Goal: Task Accomplishment & Management: Use online tool/utility

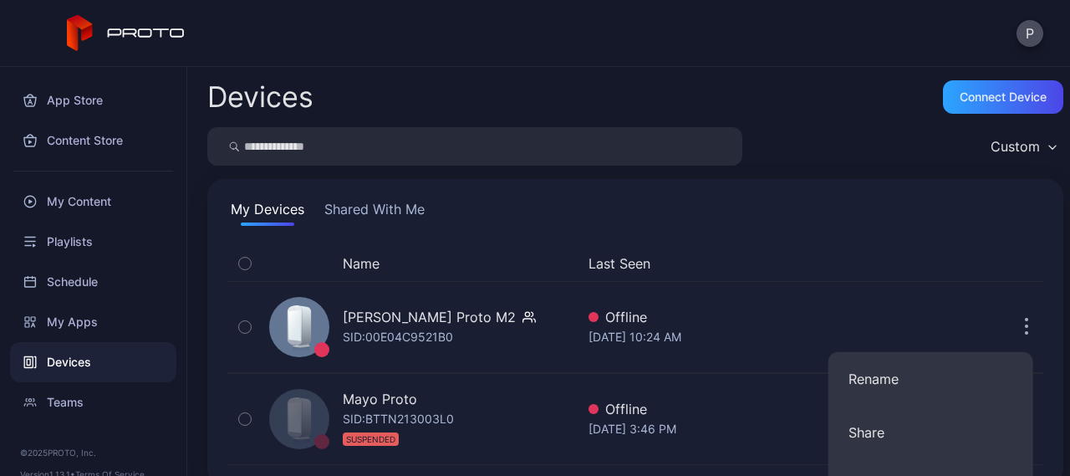
scroll to position [250, 0]
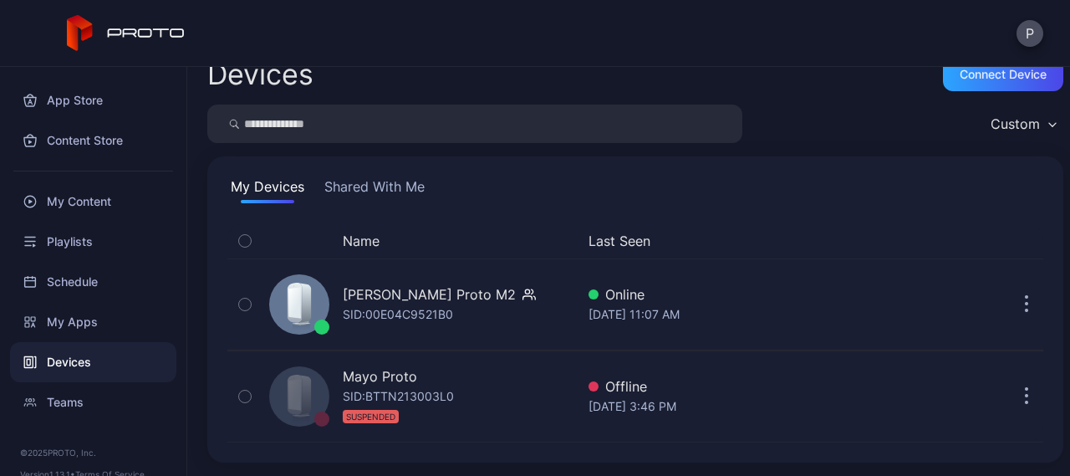
click at [647, 337] on div "Devices Connect device Custom My Devices Shared With Me Name Last Seen [PERSON_…" at bounding box center [628, 271] width 883 height 409
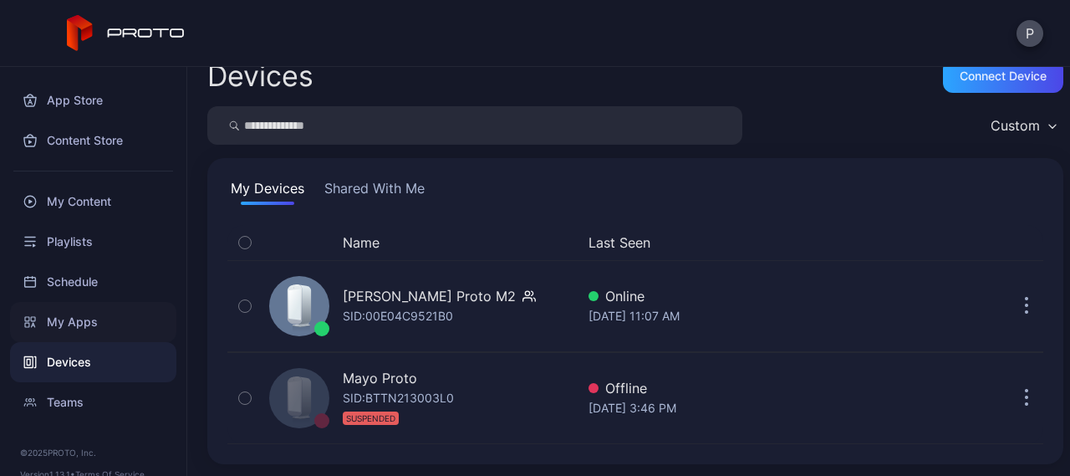
click at [79, 315] on div "My Apps" at bounding box center [93, 322] width 166 height 40
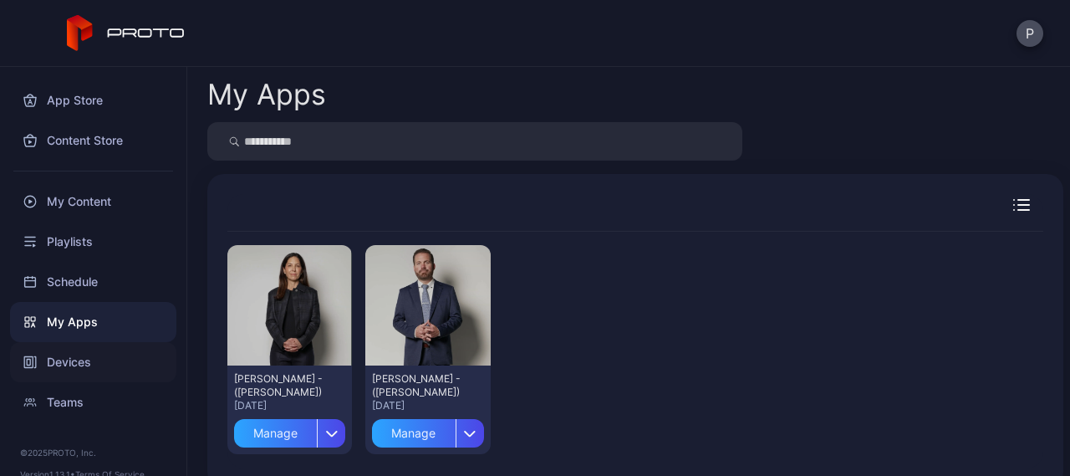
click at [60, 368] on div "Devices" at bounding box center [93, 362] width 166 height 40
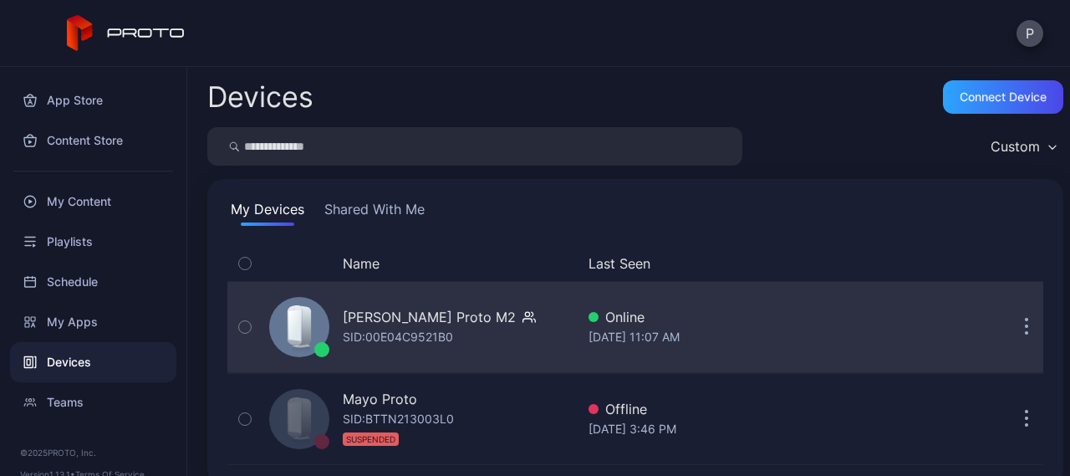
click at [1025, 325] on icon "button" at bounding box center [1027, 327] width 4 height 19
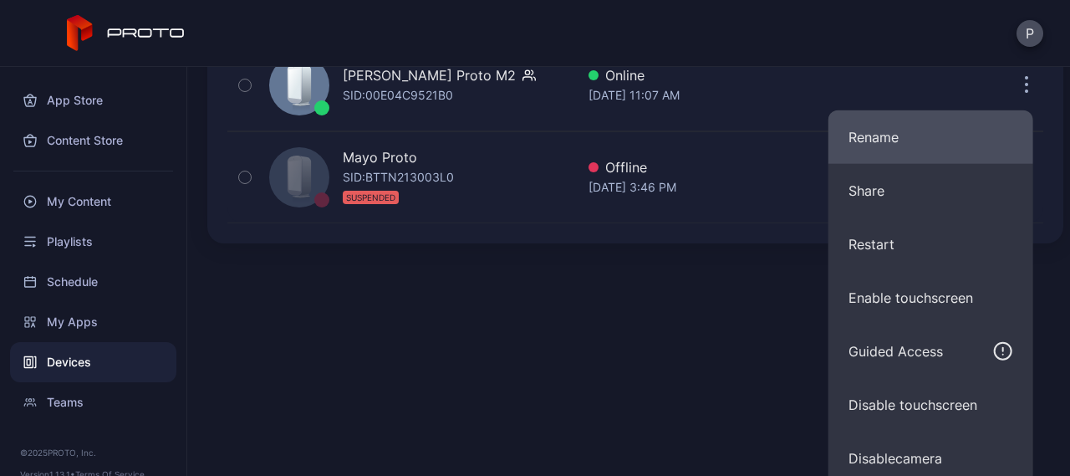
scroll to position [242, 0]
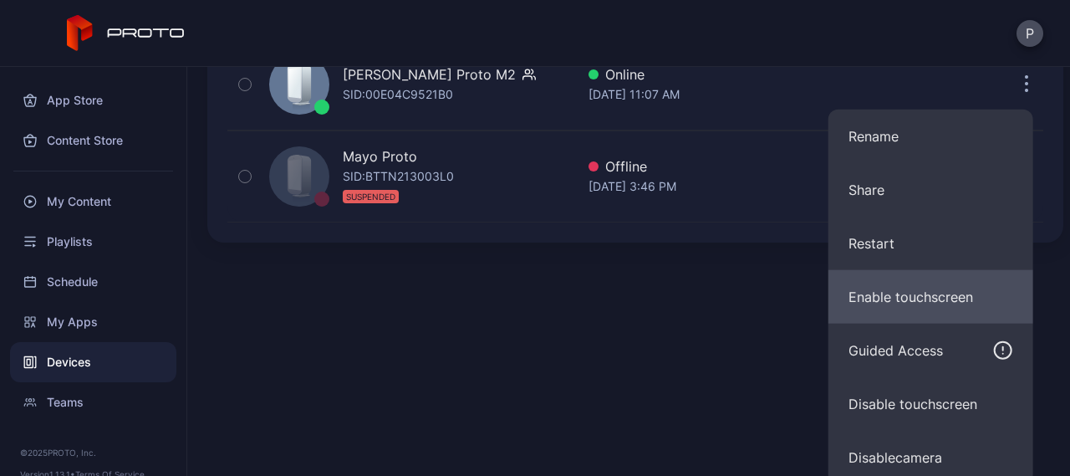
click at [883, 303] on button "Enable touchscreen" at bounding box center [930, 296] width 205 height 53
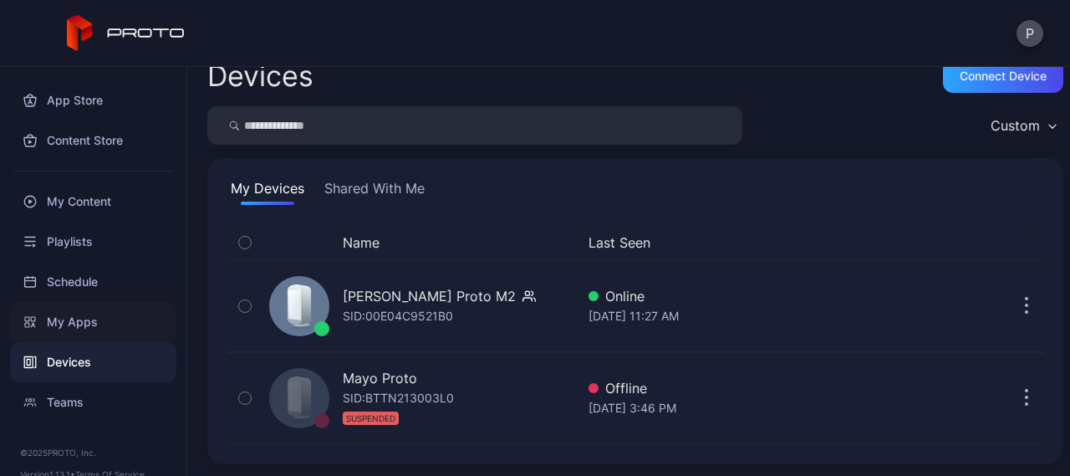
click at [89, 320] on div "My Apps" at bounding box center [93, 322] width 166 height 40
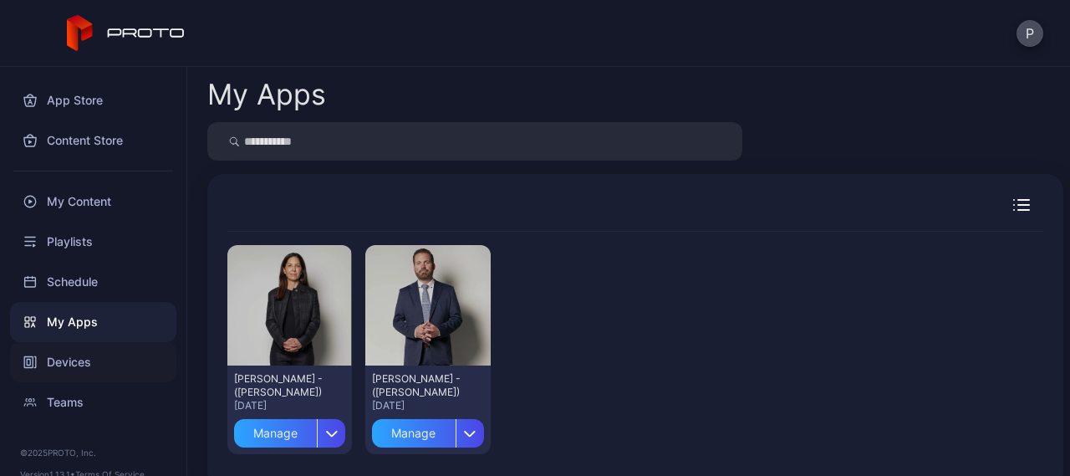
click at [71, 358] on div "Devices" at bounding box center [93, 362] width 166 height 40
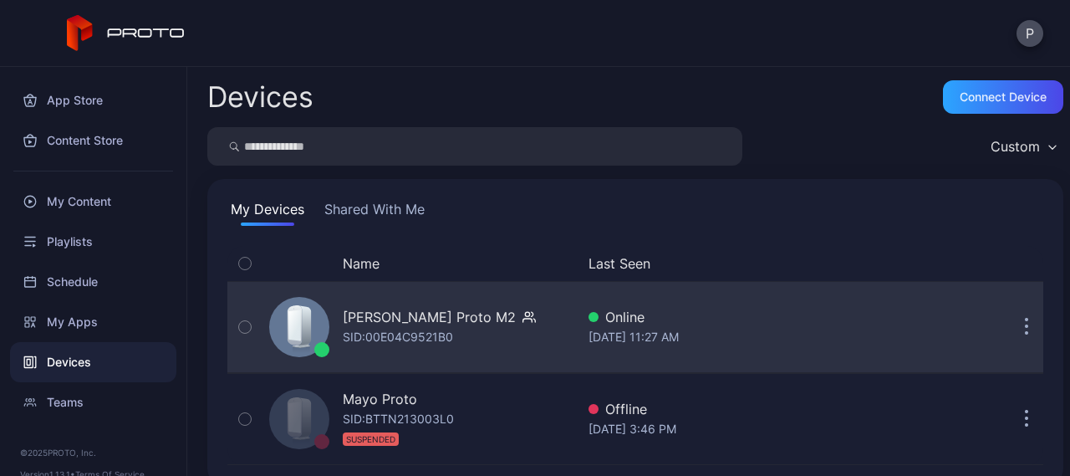
click at [1016, 326] on button "button" at bounding box center [1026, 326] width 33 height 33
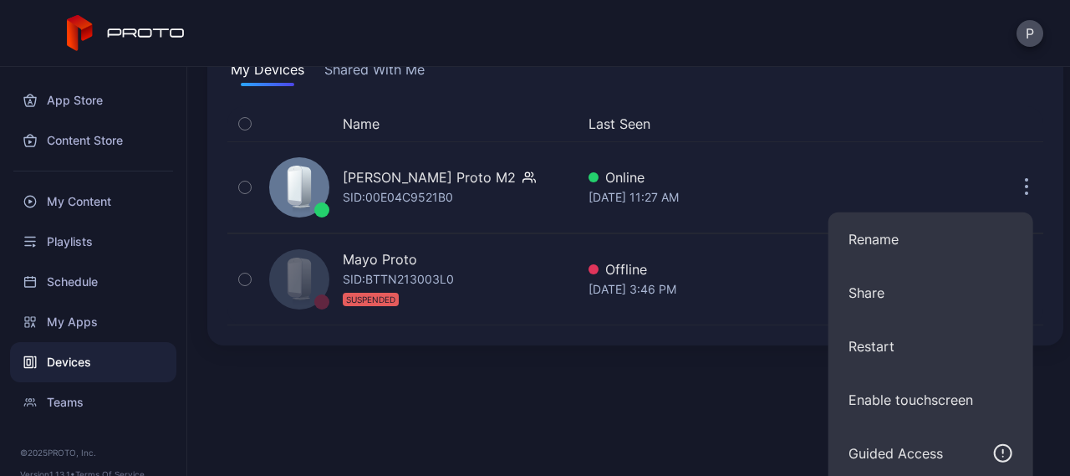
scroll to position [250, 0]
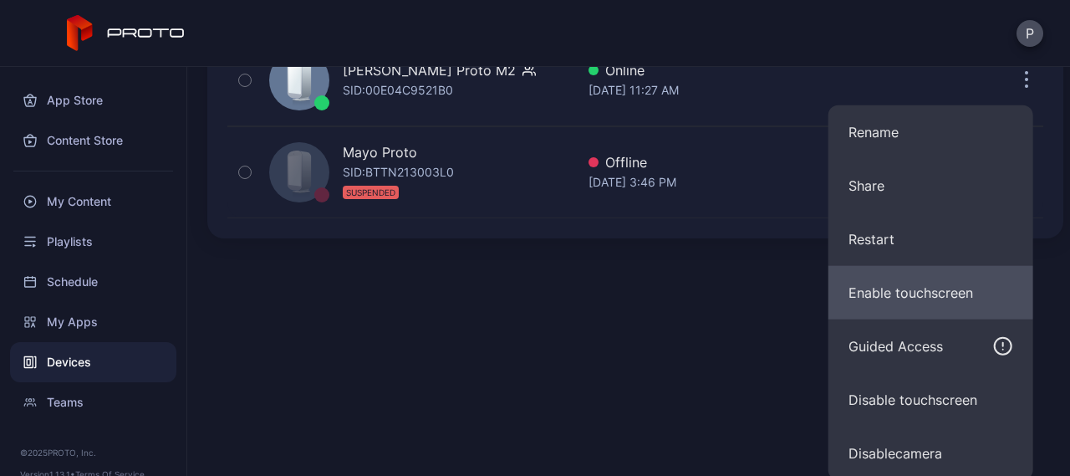
click at [872, 281] on button "Enable touchscreen" at bounding box center [930, 292] width 205 height 53
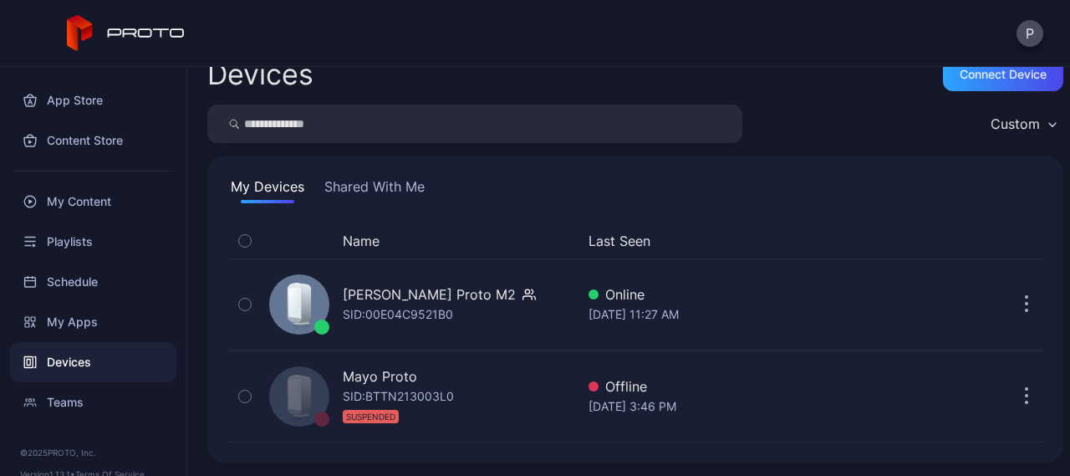
scroll to position [21, 0]
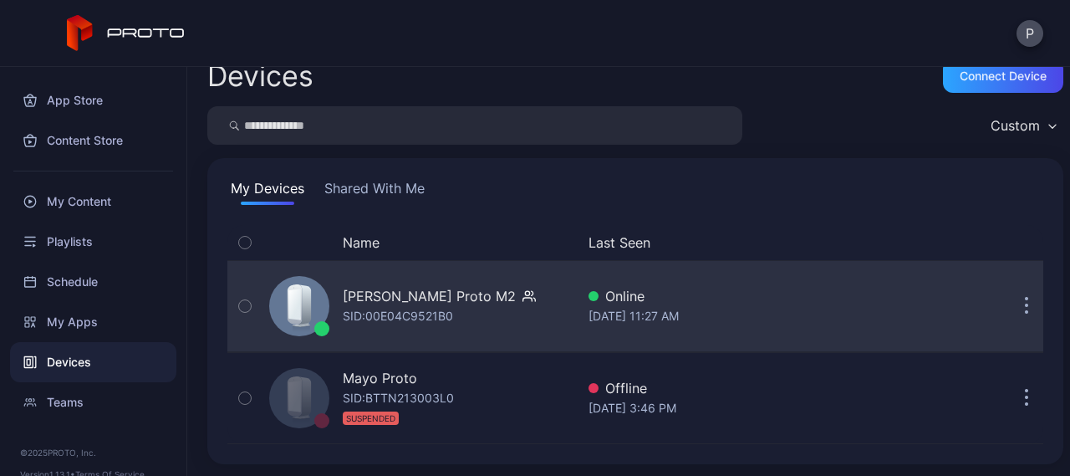
click at [1025, 307] on icon "button" at bounding box center [1026, 307] width 3 height 3
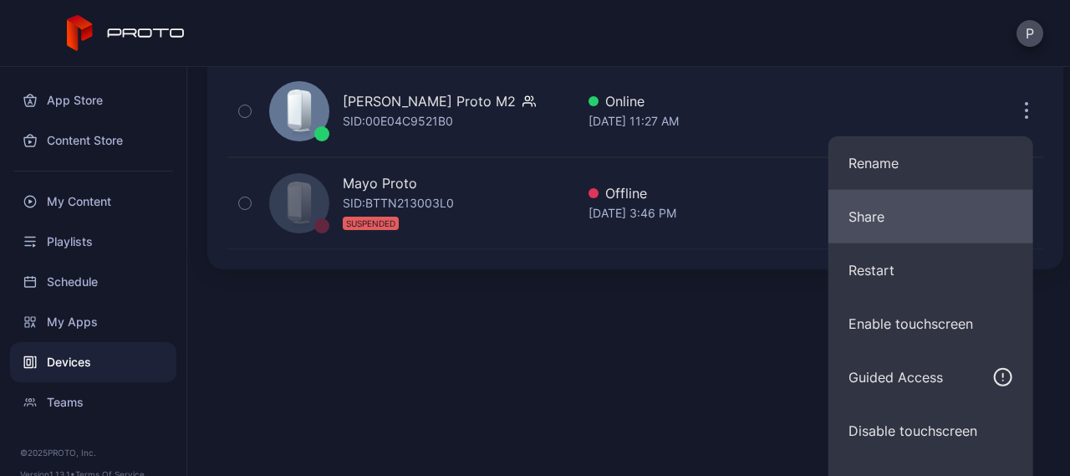
scroll to position [250, 0]
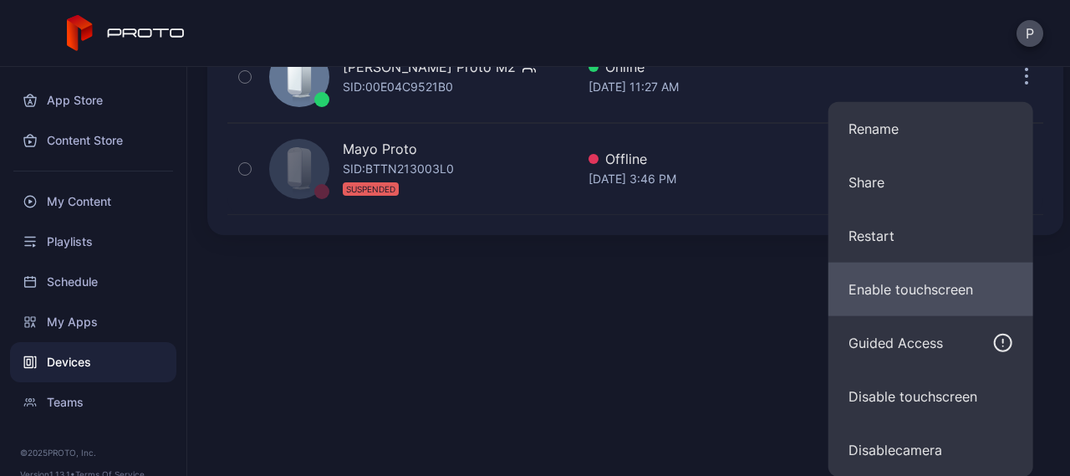
click at [903, 294] on button "Enable touchscreen" at bounding box center [930, 288] width 205 height 53
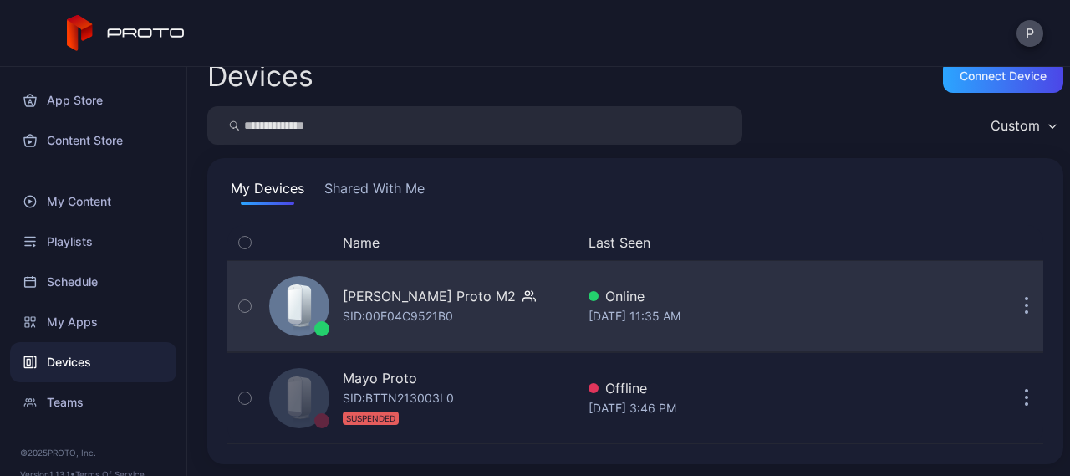
click at [746, 306] on div "[DATE] 11:35 AM" at bounding box center [710, 316] width 244 height 20
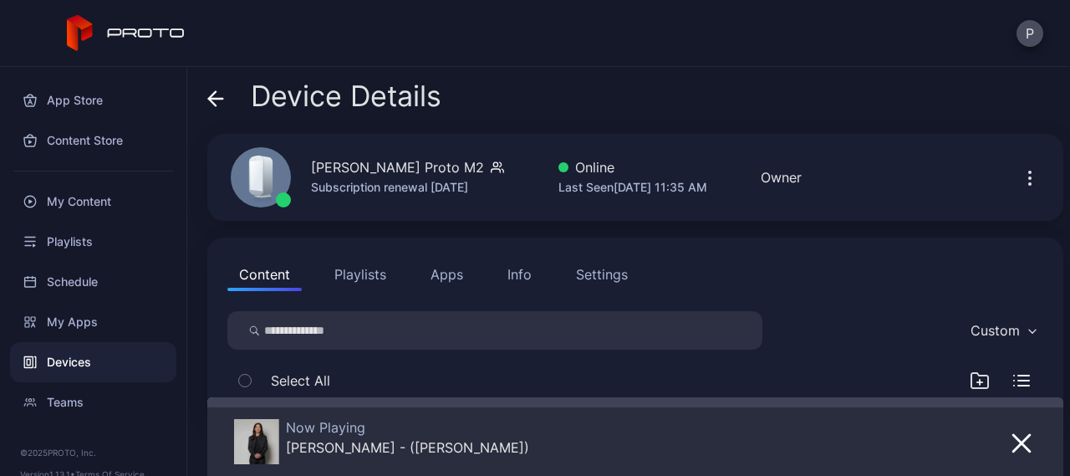
scroll to position [41, 0]
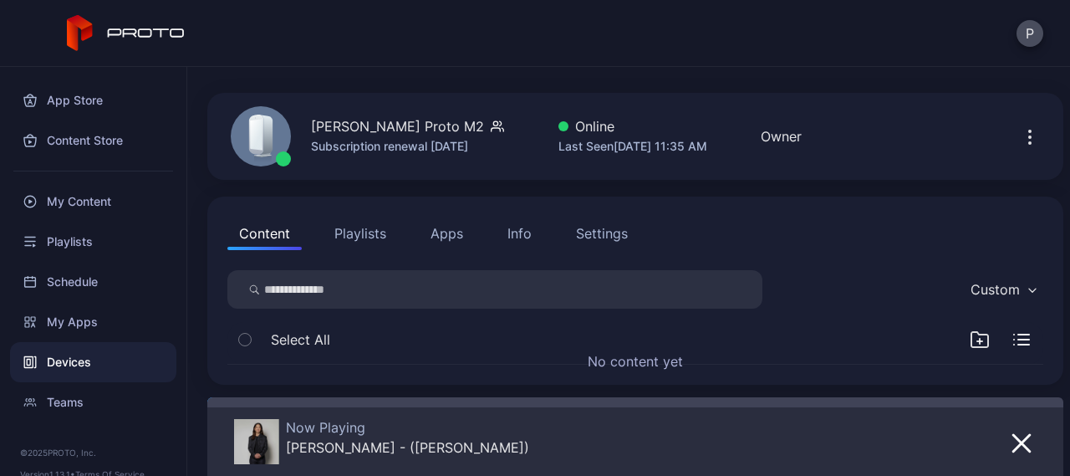
click at [1029, 142] on icon "button" at bounding box center [1030, 143] width 2 height 2
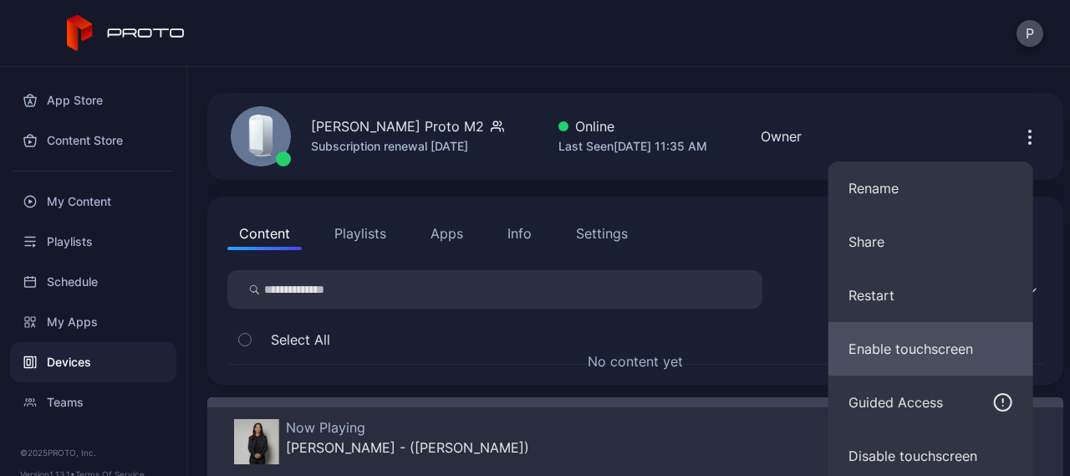
click at [929, 346] on button "Enable touchscreen" at bounding box center [930, 348] width 205 height 53
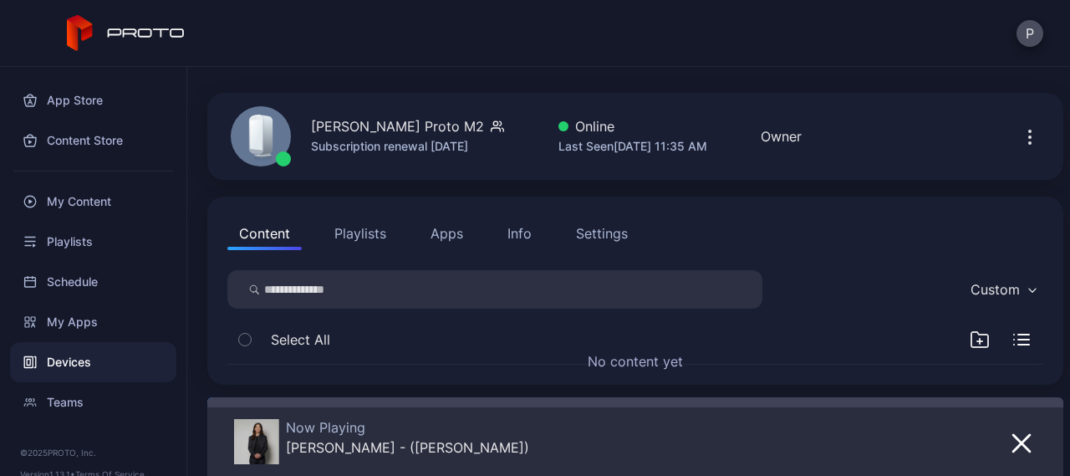
click at [1020, 131] on icon "button" at bounding box center [1030, 137] width 20 height 20
drag, startPoint x: 947, startPoint y: 348, endPoint x: 684, endPoint y: 223, distance: 291.6
click at [684, 223] on div "Content Playlists Apps Info Settings" at bounding box center [635, 232] width 816 height 33
click at [979, 285] on div "Custom" at bounding box center [994, 289] width 49 height 17
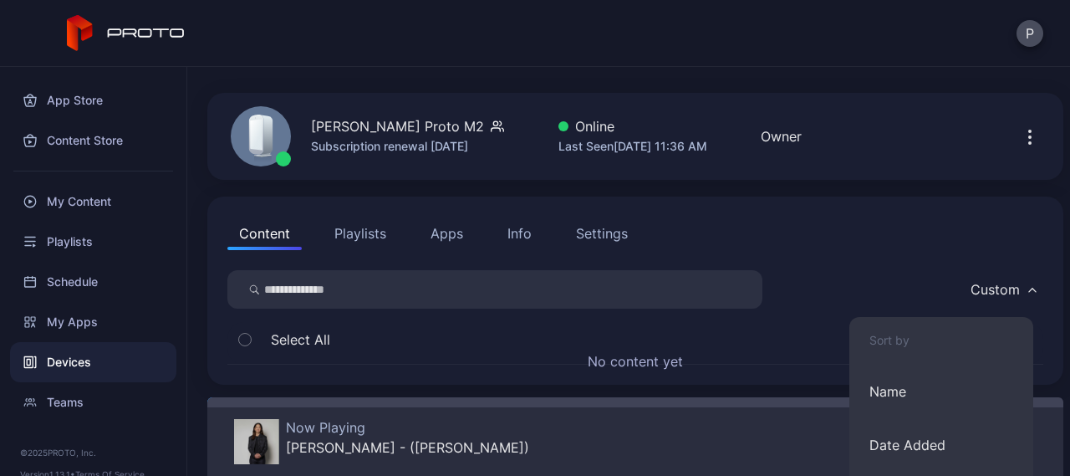
click at [1003, 123] on div "Device Details [PERSON_NAME] Proto M2 Subscription renewal [DATE] Online Last S…" at bounding box center [628, 271] width 883 height 409
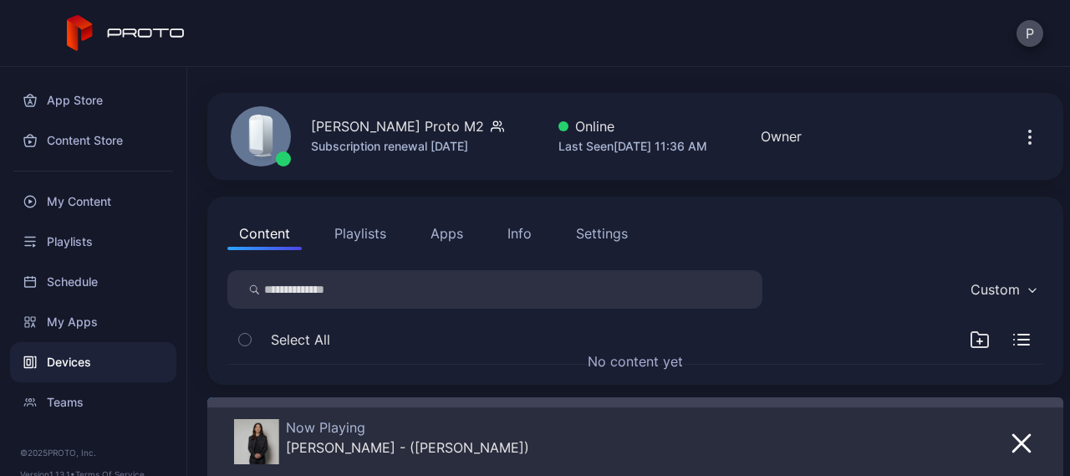
click at [1020, 133] on icon "button" at bounding box center [1030, 137] width 20 height 20
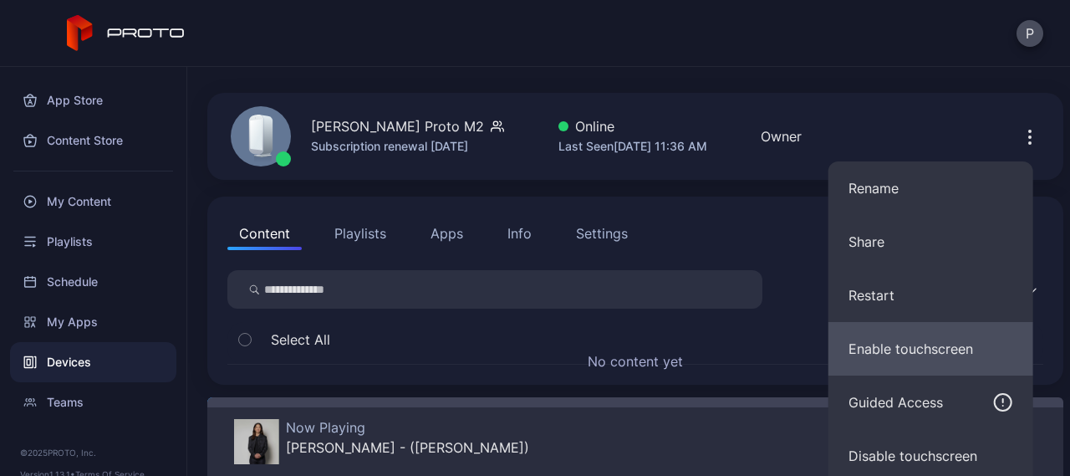
scroll to position [100, 0]
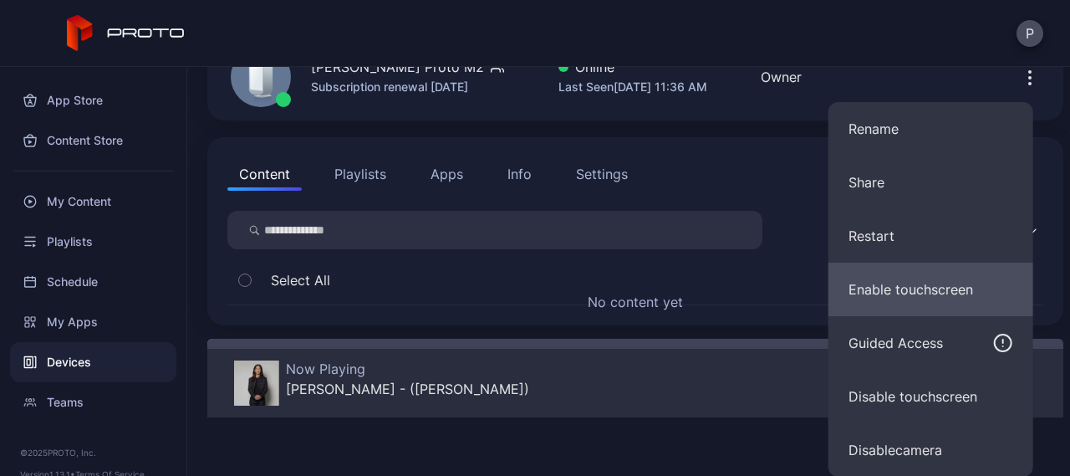
click at [876, 293] on button "Enable touchscreen" at bounding box center [930, 288] width 205 height 53
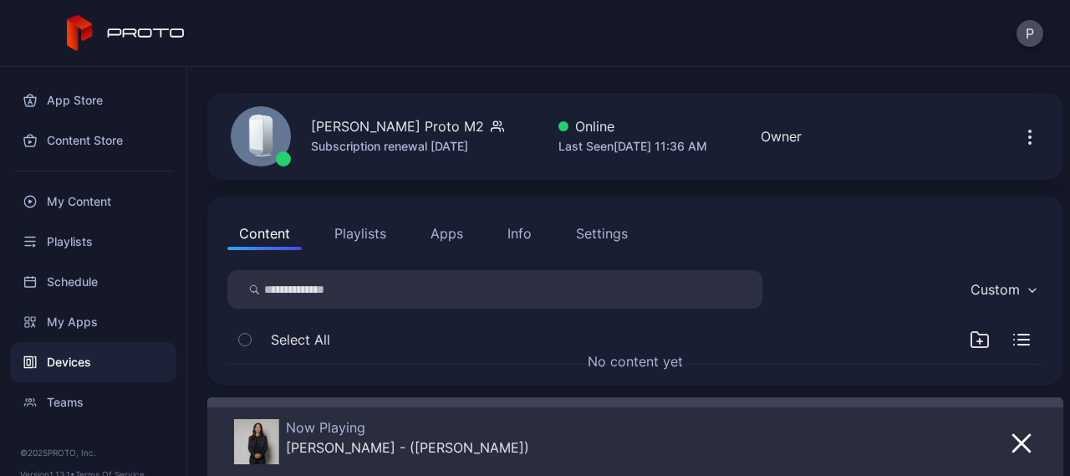
click at [1029, 130] on icon "button" at bounding box center [1030, 131] width 2 height 2
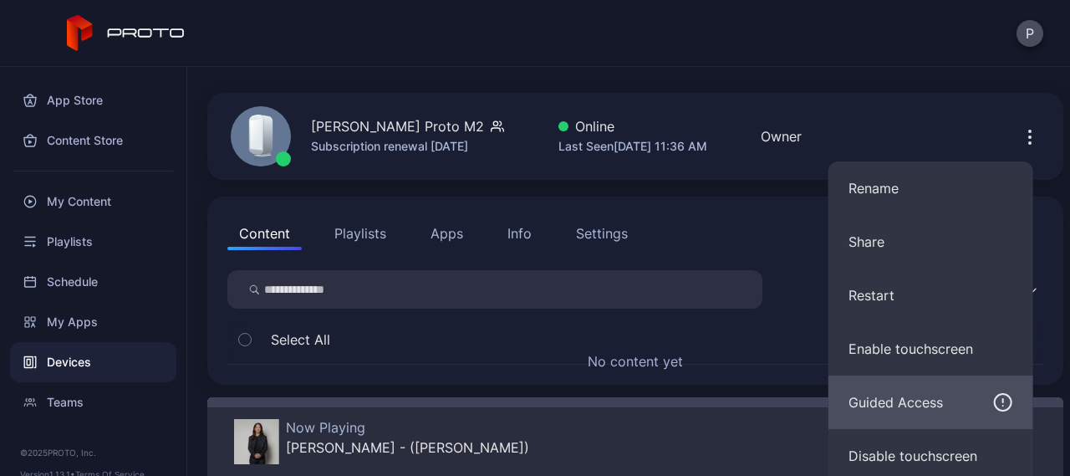
click at [883, 392] on div "Guided Access" at bounding box center [895, 402] width 94 height 20
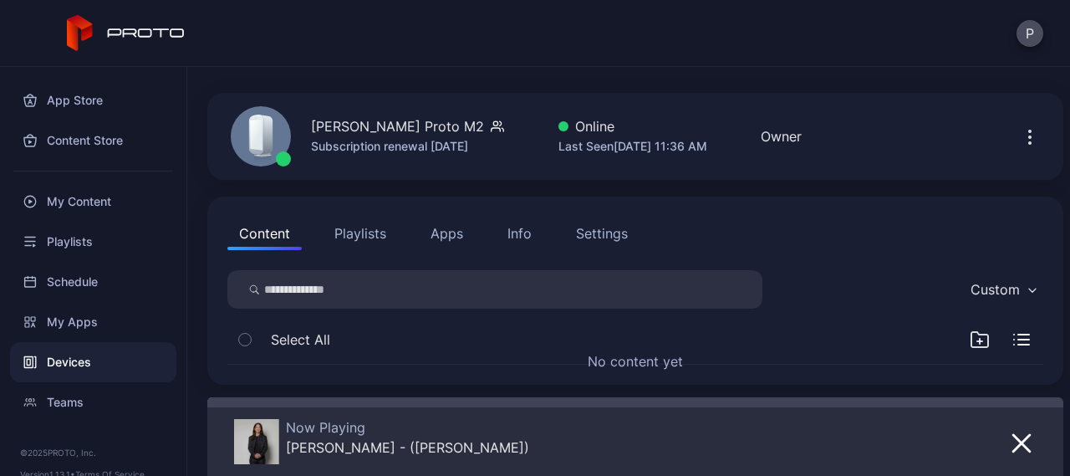
scroll to position [0, 0]
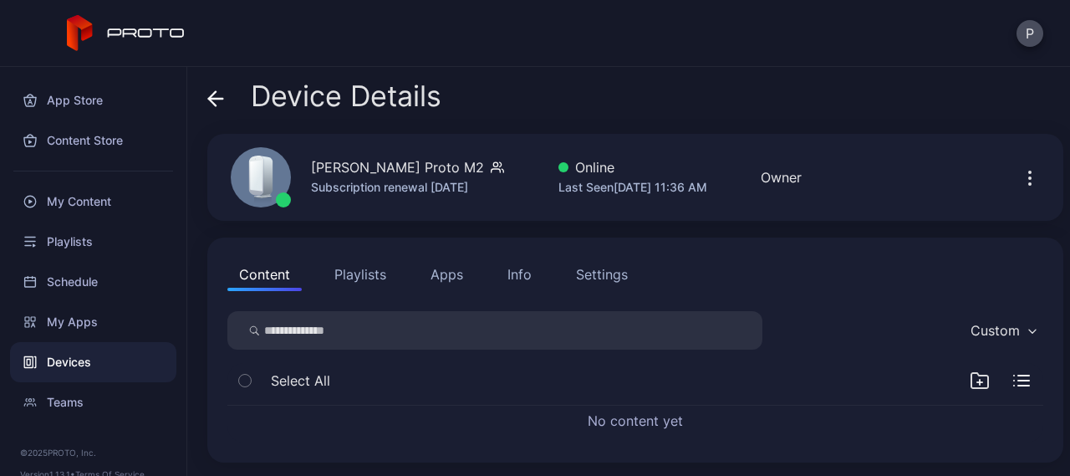
click at [1020, 180] on icon "button" at bounding box center [1030, 178] width 20 height 20
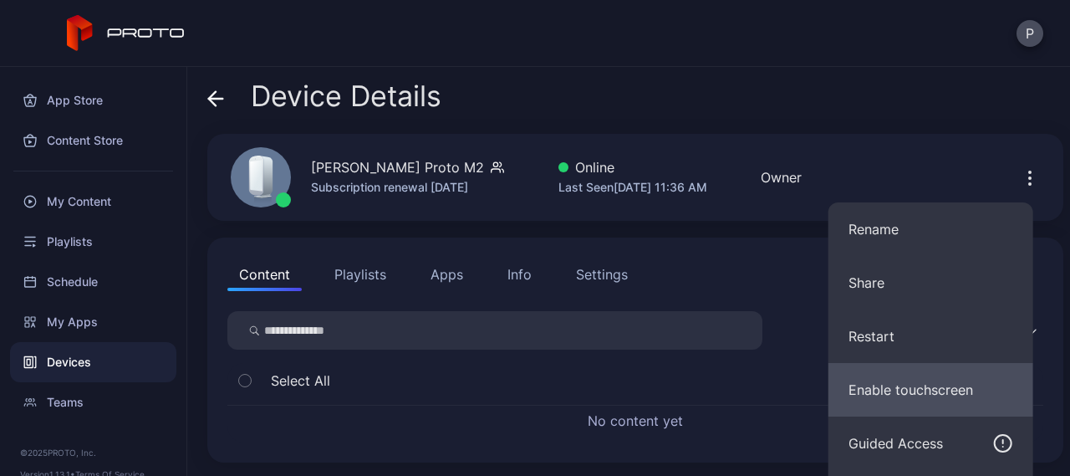
click at [899, 377] on button "Enable touchscreen" at bounding box center [930, 389] width 205 height 53
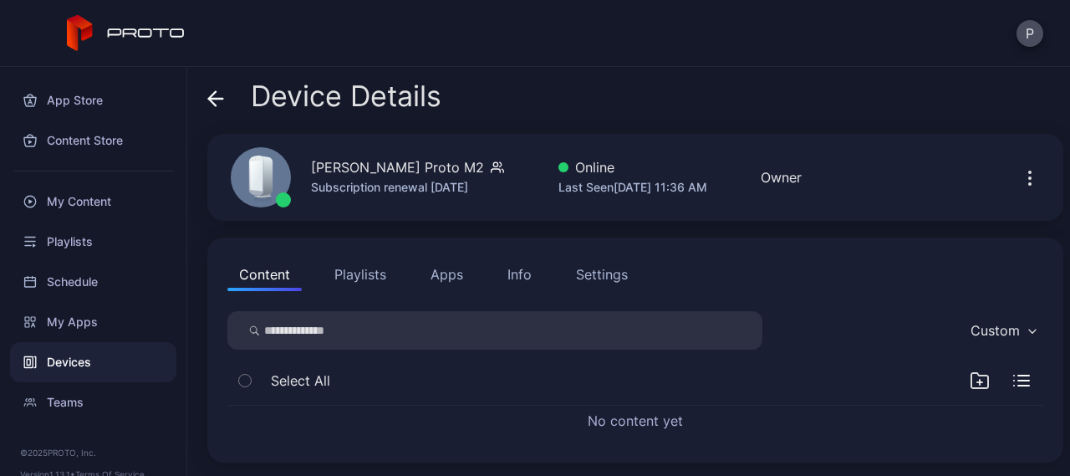
click at [545, 2] on div "P" at bounding box center [535, 33] width 1070 height 67
click at [1020, 176] on icon "button" at bounding box center [1030, 178] width 20 height 20
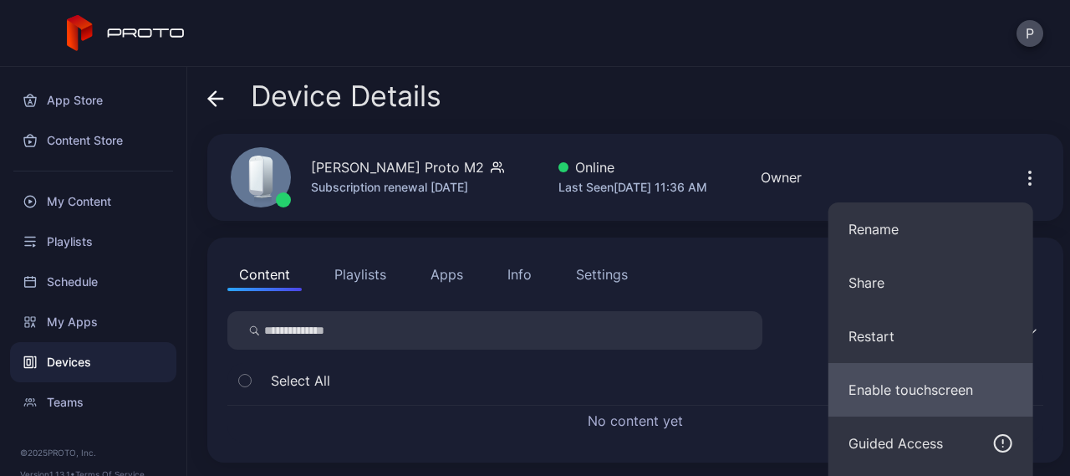
click at [916, 384] on button "Enable touchscreen" at bounding box center [930, 389] width 205 height 53
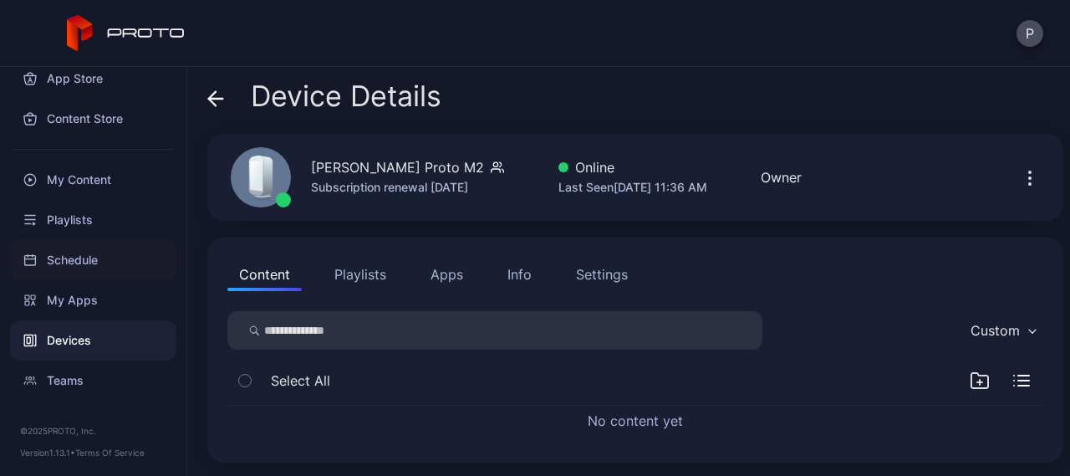
scroll to position [21, 0]
click at [595, 275] on div "Settings" at bounding box center [602, 274] width 52 height 20
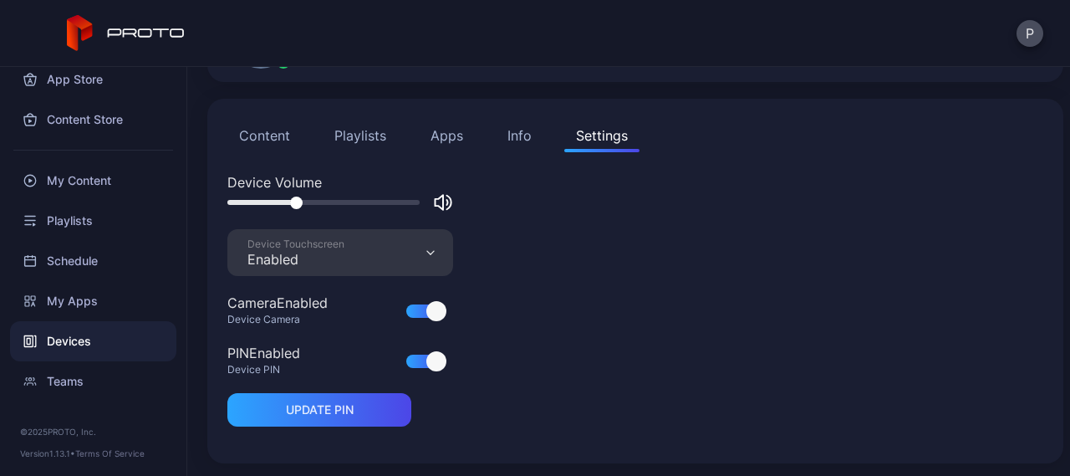
scroll to position [139, 0]
click at [520, 140] on div "Info" at bounding box center [519, 135] width 24 height 20
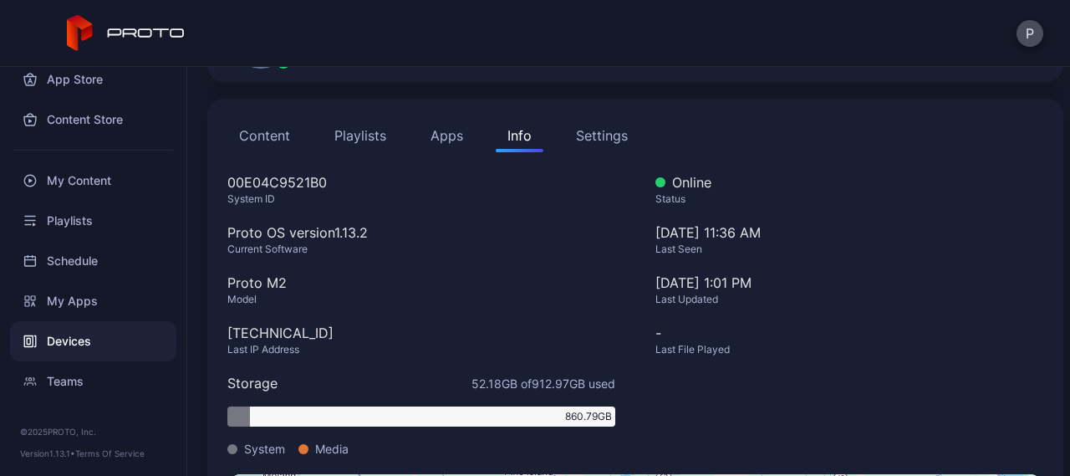
click at [446, 140] on button "Apps" at bounding box center [447, 135] width 56 height 33
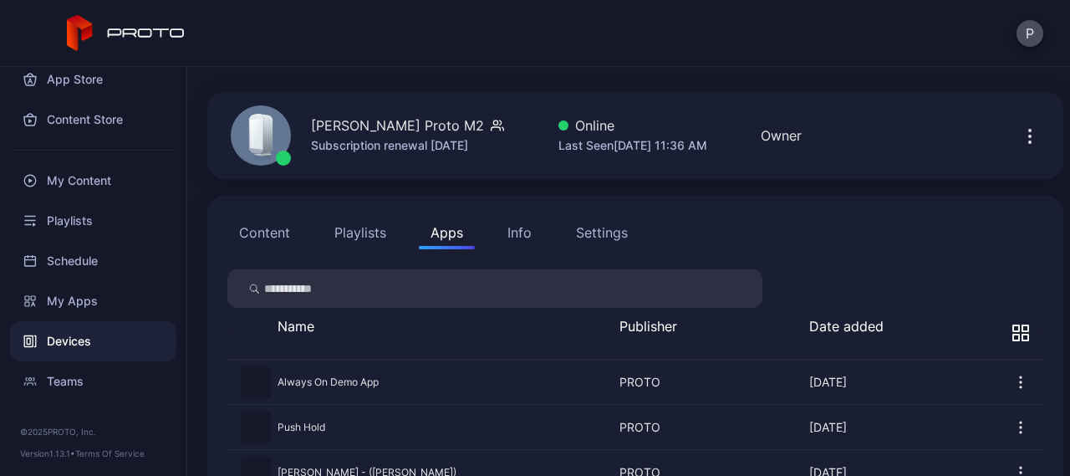
scroll to position [138, 0]
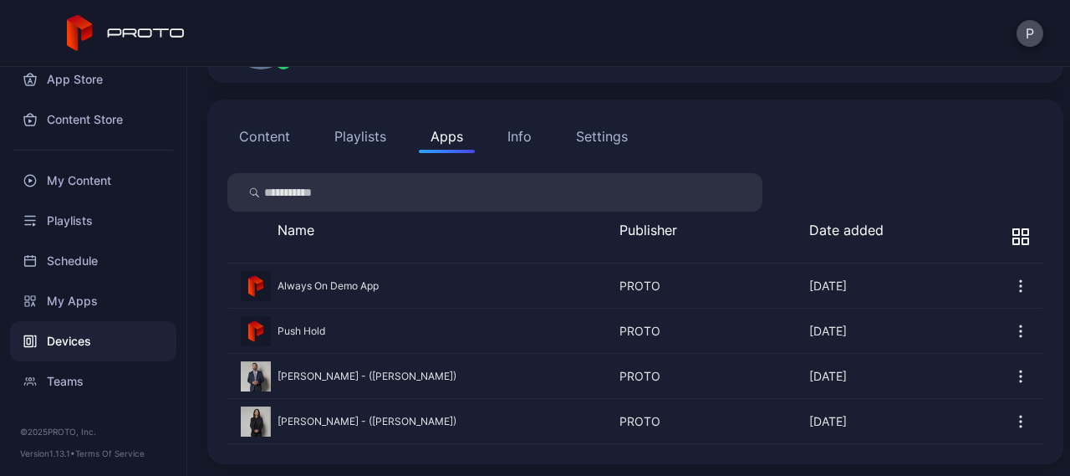
click at [351, 131] on button "Playlists" at bounding box center [360, 136] width 75 height 33
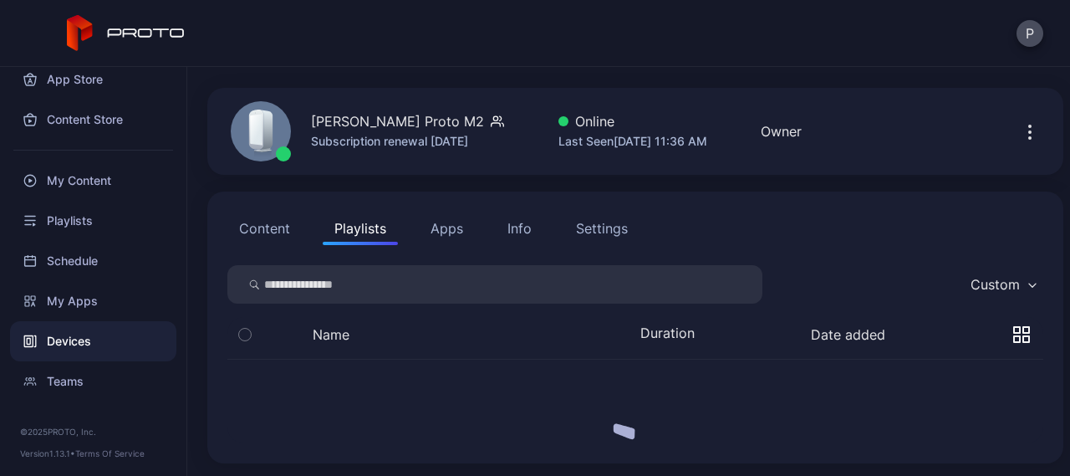
scroll to position [0, 0]
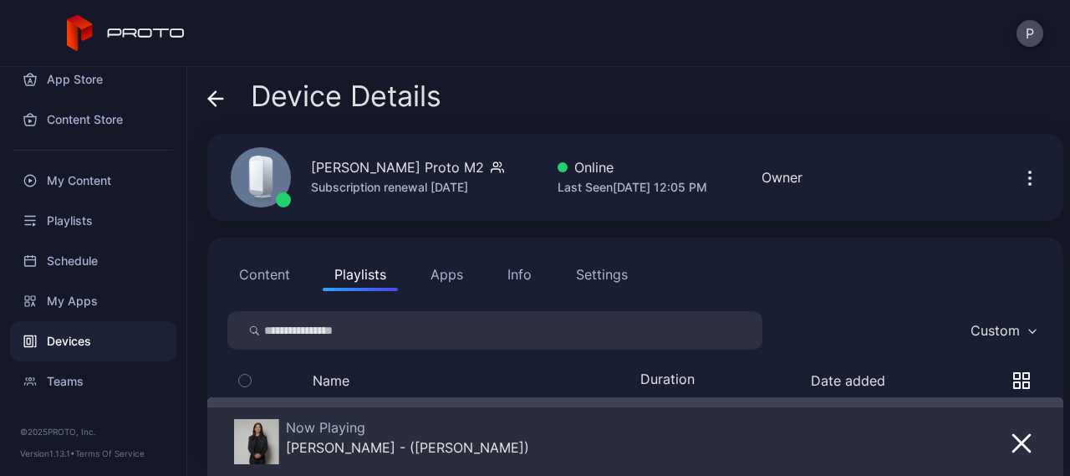
click at [617, 280] on div "Settings" at bounding box center [602, 274] width 52 height 20
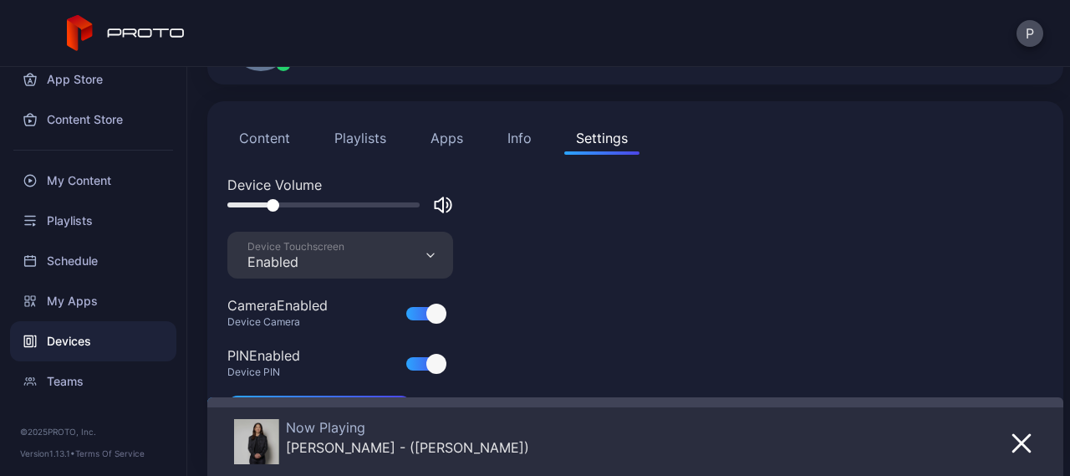
scroll to position [137, 0]
click at [81, 343] on div "Devices" at bounding box center [93, 341] width 166 height 40
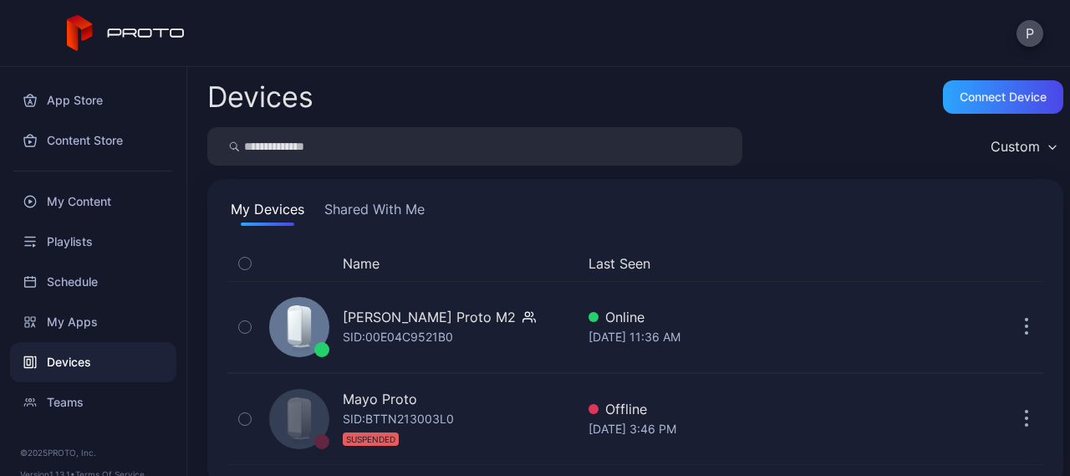
scroll to position [21, 0]
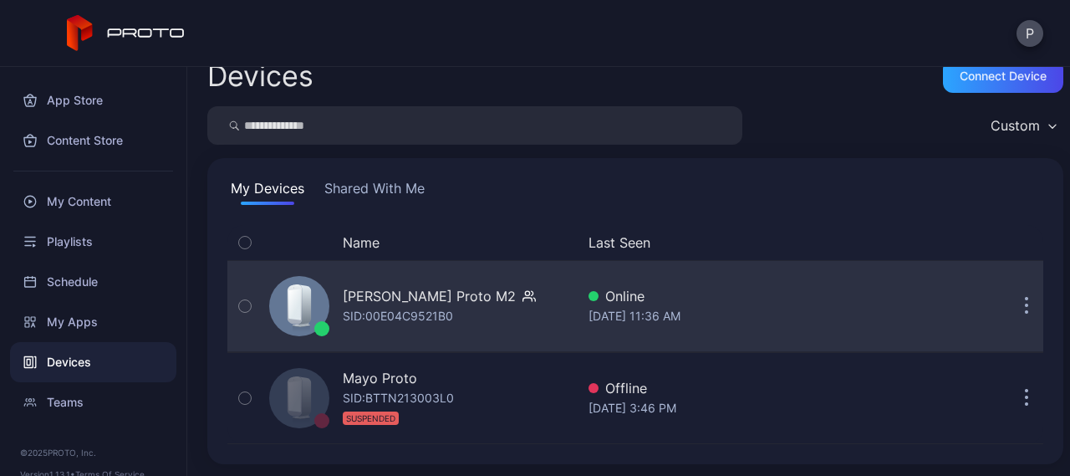
click at [1010, 311] on button "button" at bounding box center [1026, 305] width 33 height 33
click at [503, 128] on div "Devices Connect device Custom My Devices Shared With Me Name Last Seen [PERSON_…" at bounding box center [628, 271] width 883 height 409
click at [503, 128] on input "search" at bounding box center [474, 125] width 535 height 38
click at [473, 318] on div "[PERSON_NAME] Proto M2 SID: 00E04C9521B0" at bounding box center [439, 306] width 193 height 40
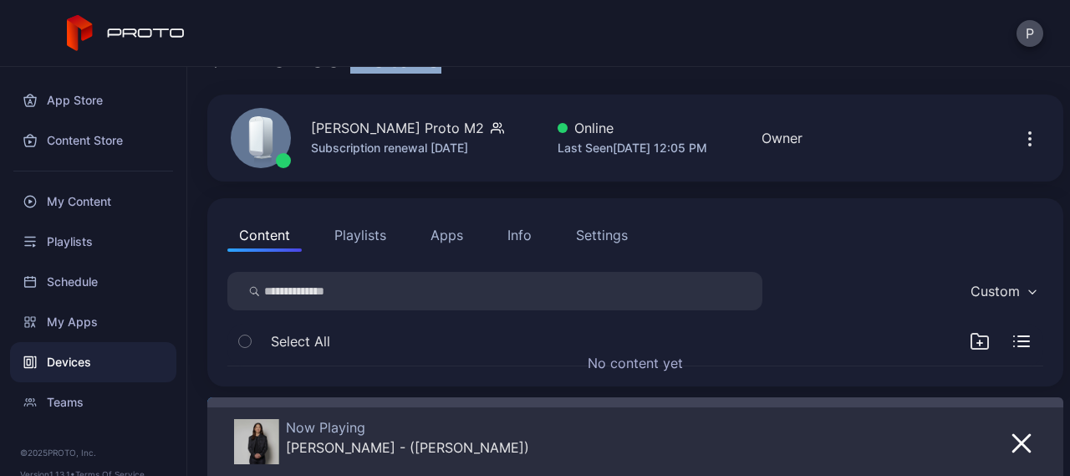
scroll to position [38, 0]
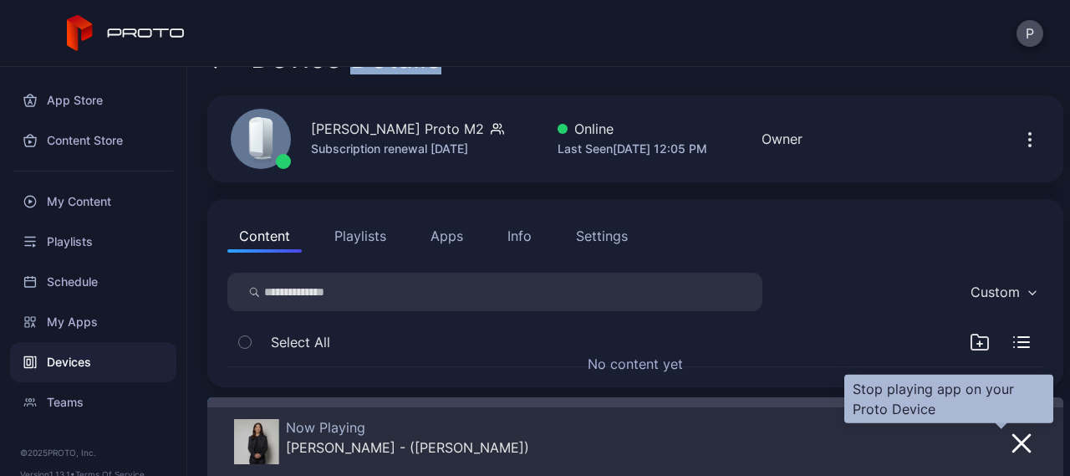
click at [1013, 440] on icon "button" at bounding box center [1021, 443] width 17 height 17
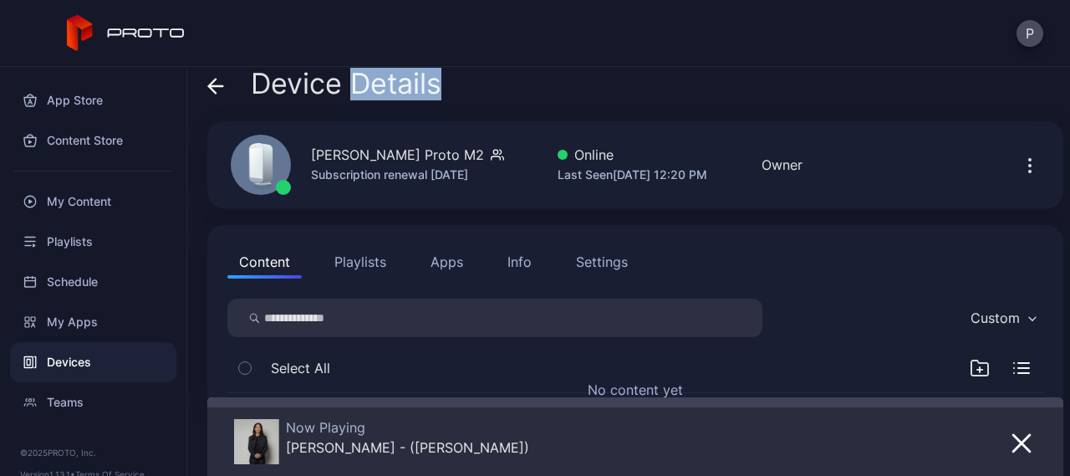
scroll to position [13, 0]
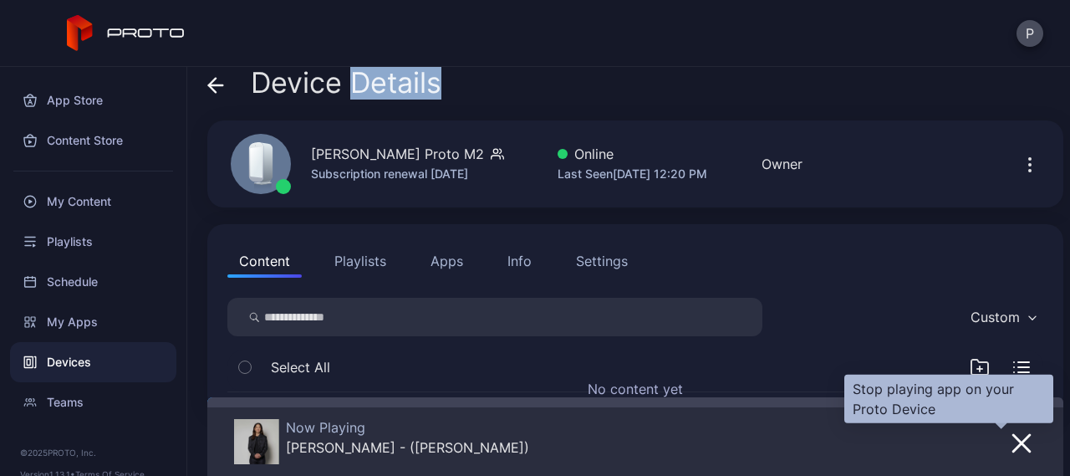
click at [1011, 442] on icon "button" at bounding box center [1021, 443] width 20 height 20
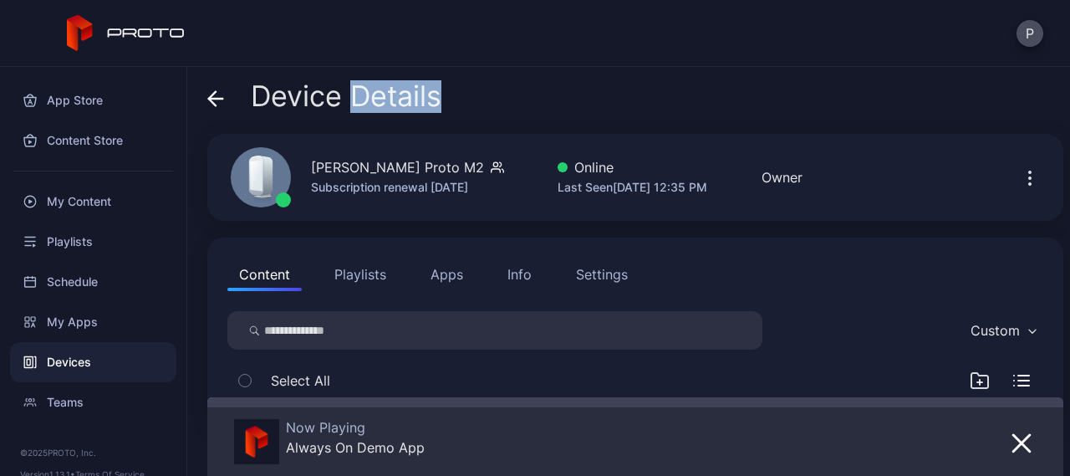
scroll to position [41, 0]
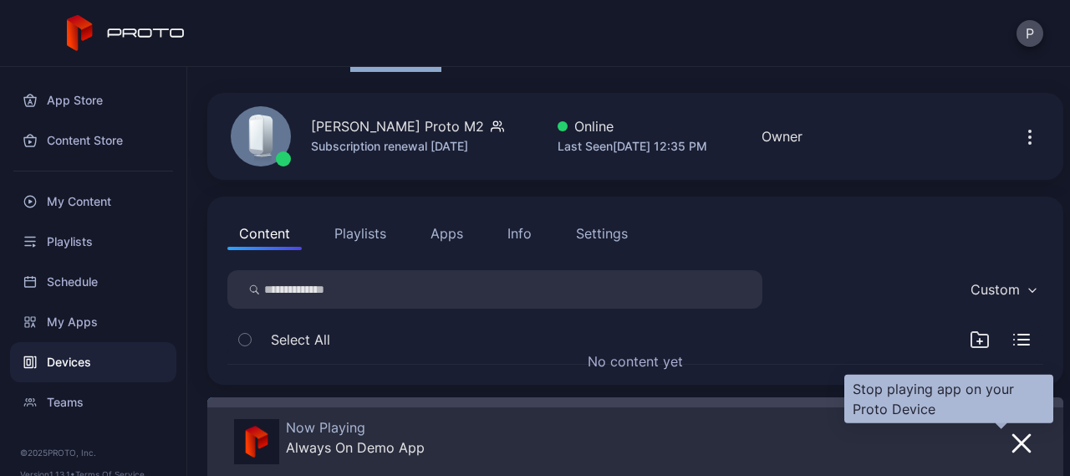
click at [1011, 442] on icon "button" at bounding box center [1021, 443] width 20 height 20
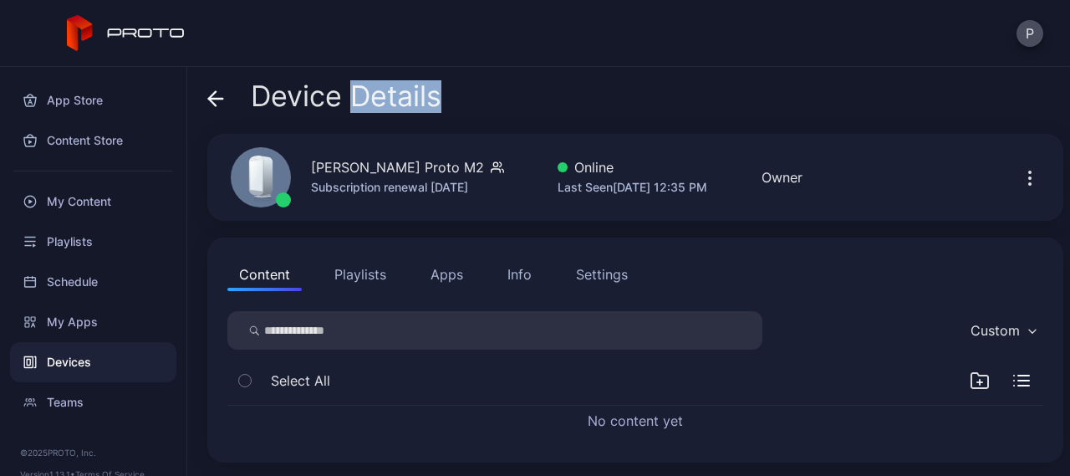
click at [460, 277] on button "Apps" at bounding box center [447, 273] width 56 height 33
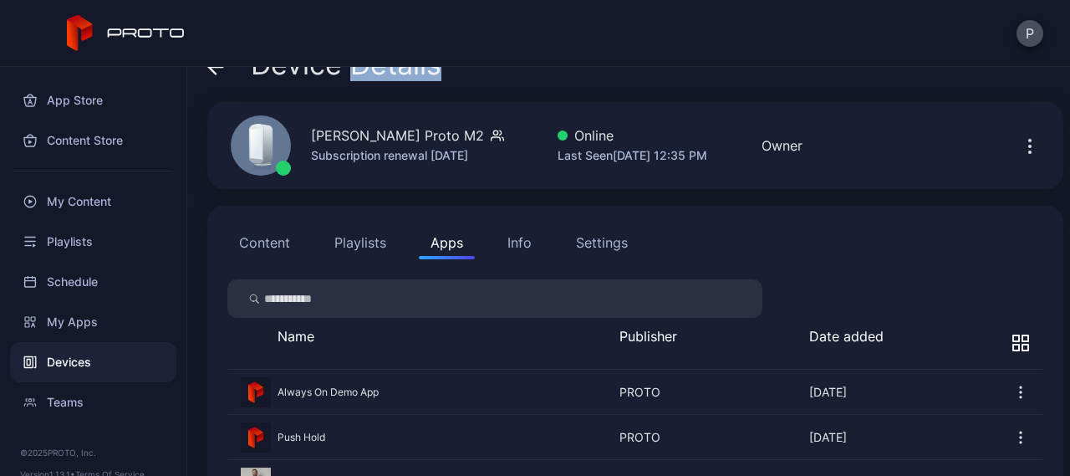
scroll to position [138, 0]
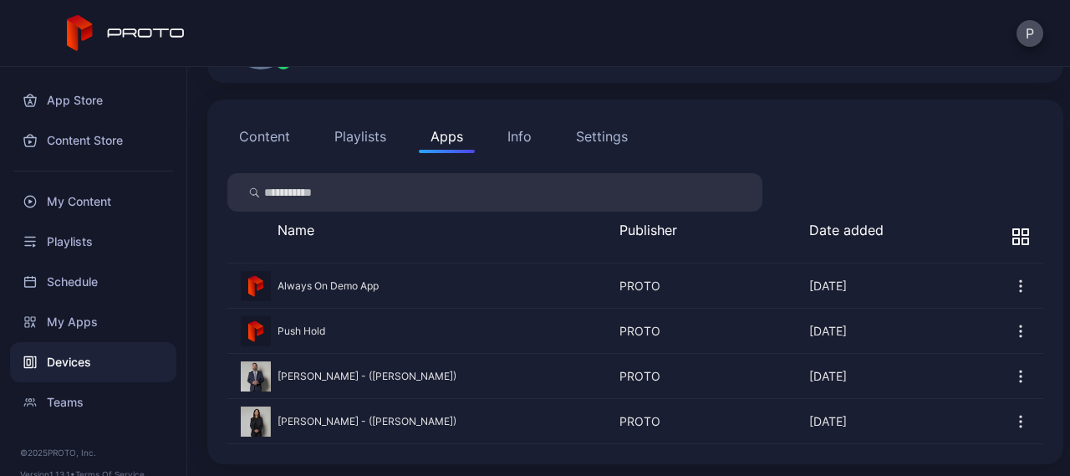
click at [286, 419] on button "button" at bounding box center [635, 421] width 816 height 45
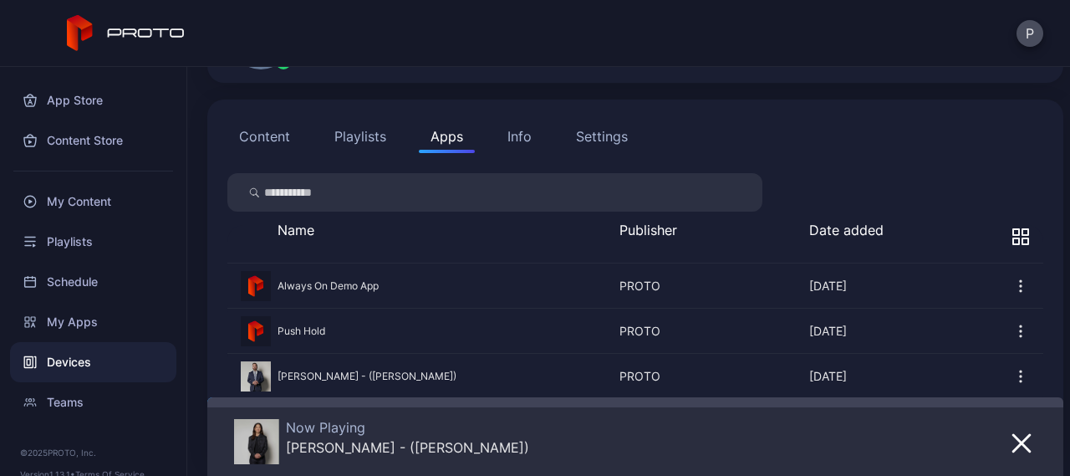
click at [749, 32] on div "P" at bounding box center [535, 33] width 1070 height 67
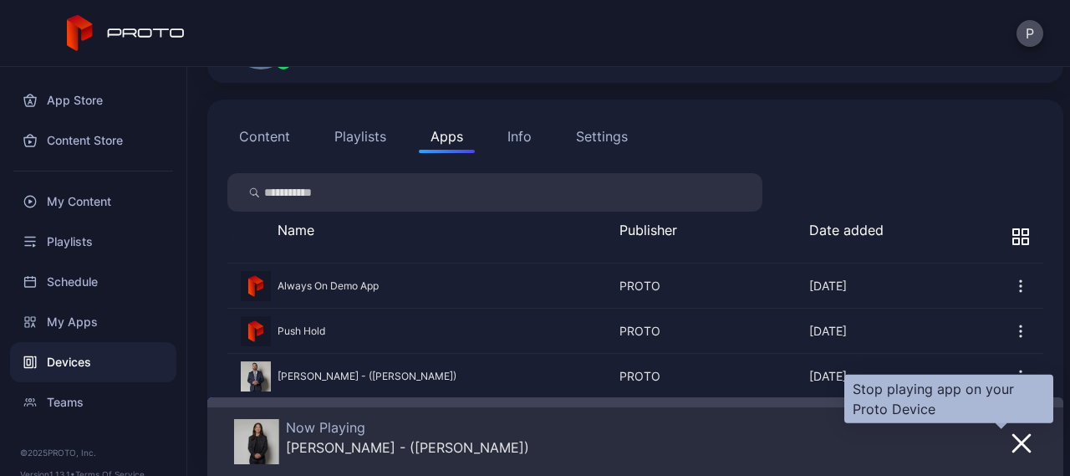
click at [1011, 446] on icon "button" at bounding box center [1021, 443] width 20 height 20
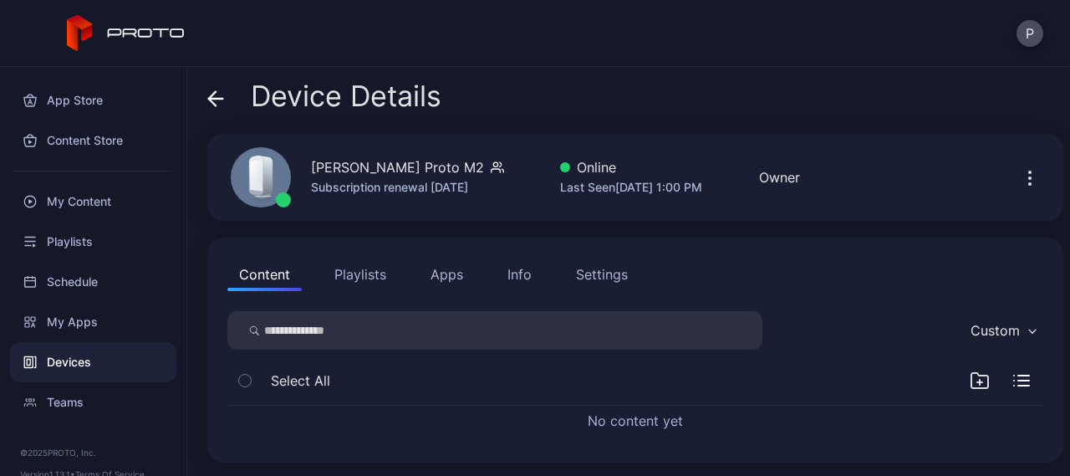
click at [446, 277] on button "Apps" at bounding box center [447, 273] width 56 height 33
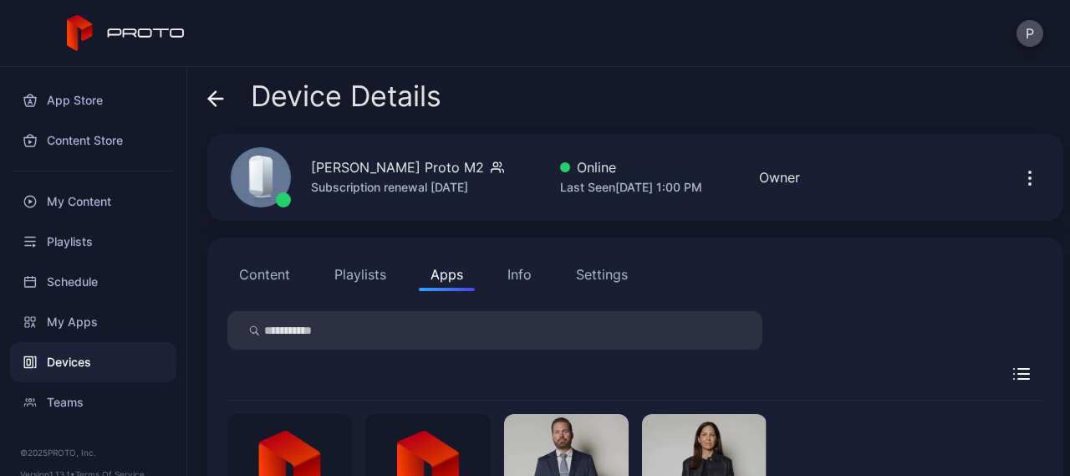
scroll to position [160, 0]
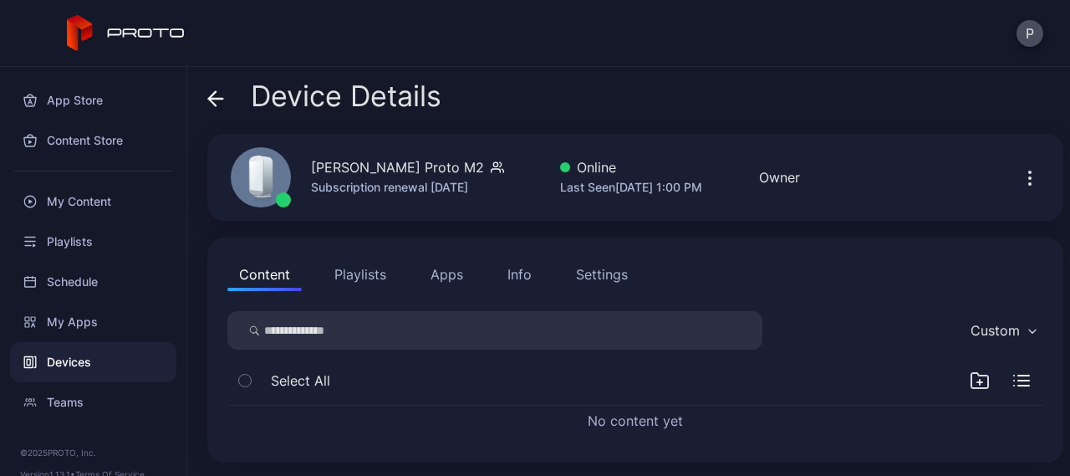
click at [437, 271] on button "Apps" at bounding box center [447, 273] width 56 height 33
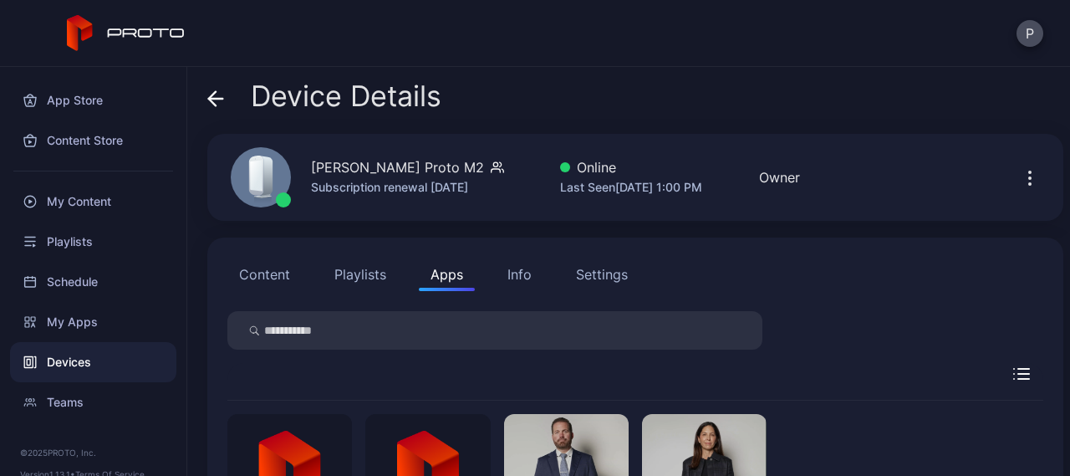
scroll to position [160, 0]
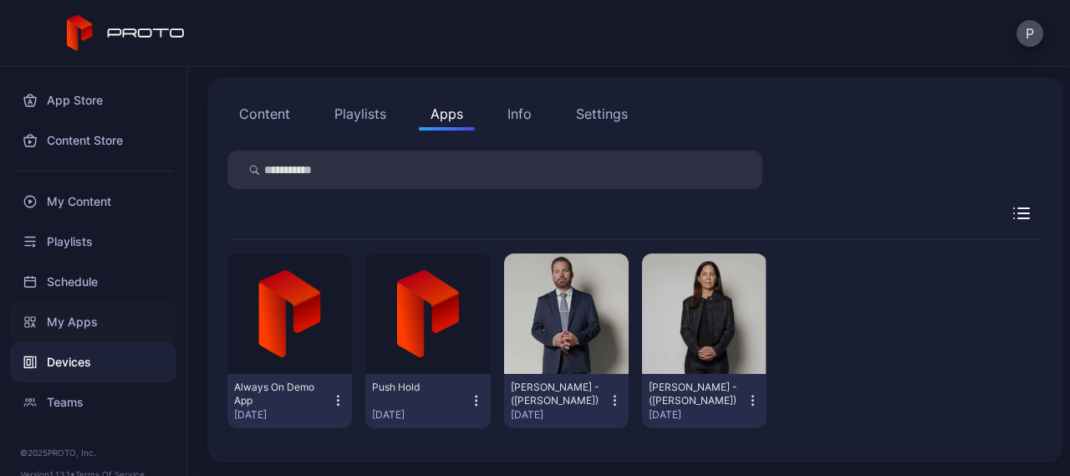
click at [69, 321] on div "My Apps" at bounding box center [93, 322] width 166 height 40
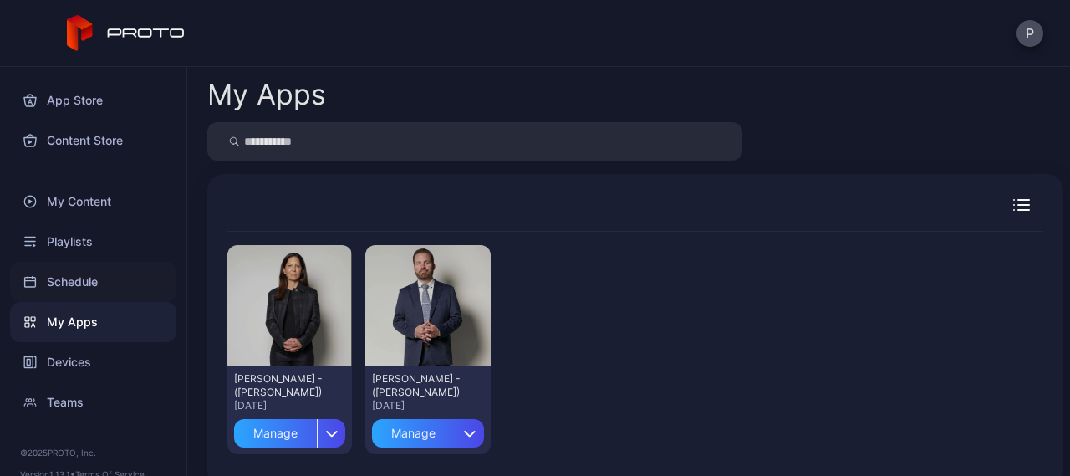
click at [70, 284] on div "Schedule" at bounding box center [93, 282] width 166 height 40
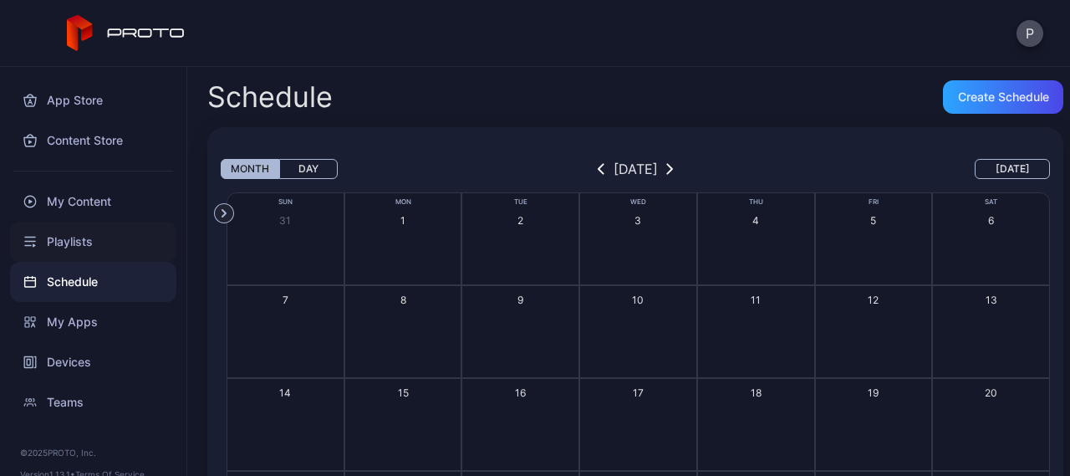
click at [70, 241] on div "Playlists" at bounding box center [93, 241] width 166 height 40
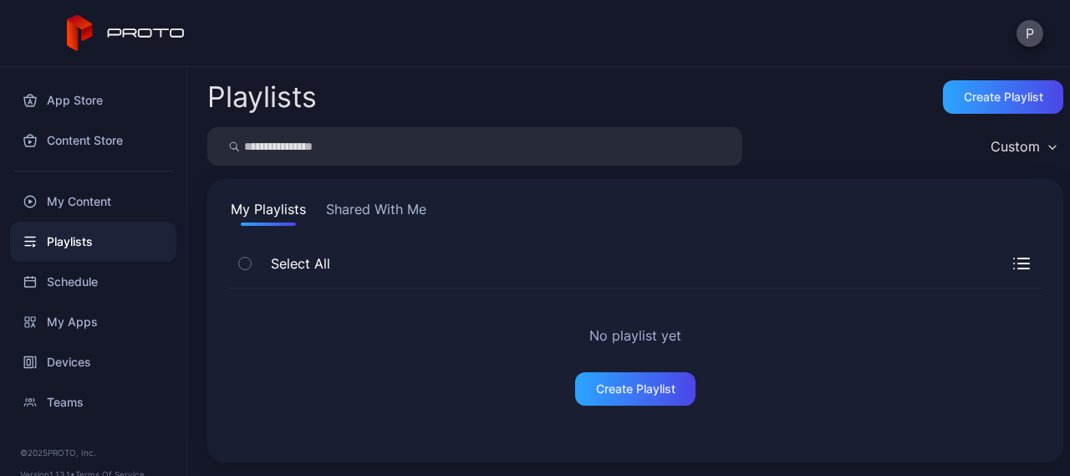
click at [373, 213] on button "Shared With Me" at bounding box center [376, 212] width 107 height 27
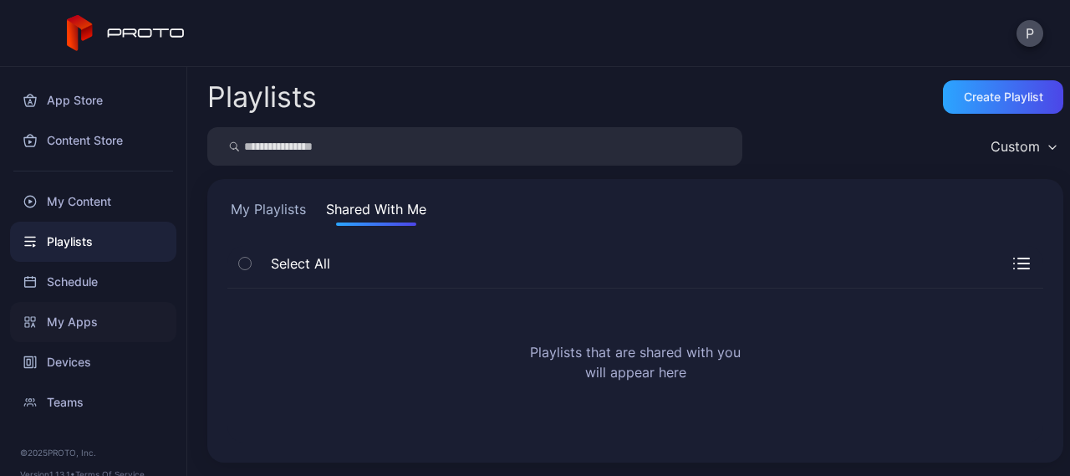
click at [69, 323] on div "My Apps" at bounding box center [93, 322] width 166 height 40
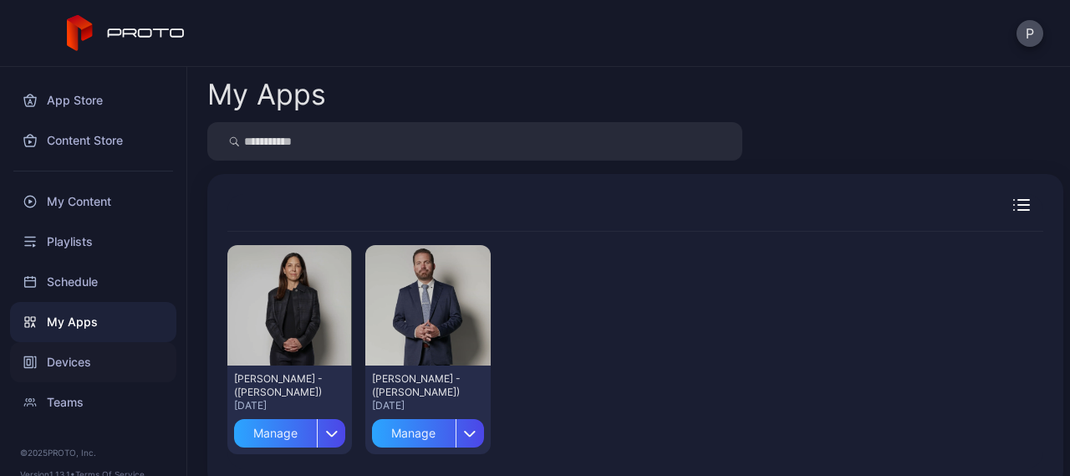
click at [94, 354] on div "Devices" at bounding box center [93, 362] width 166 height 40
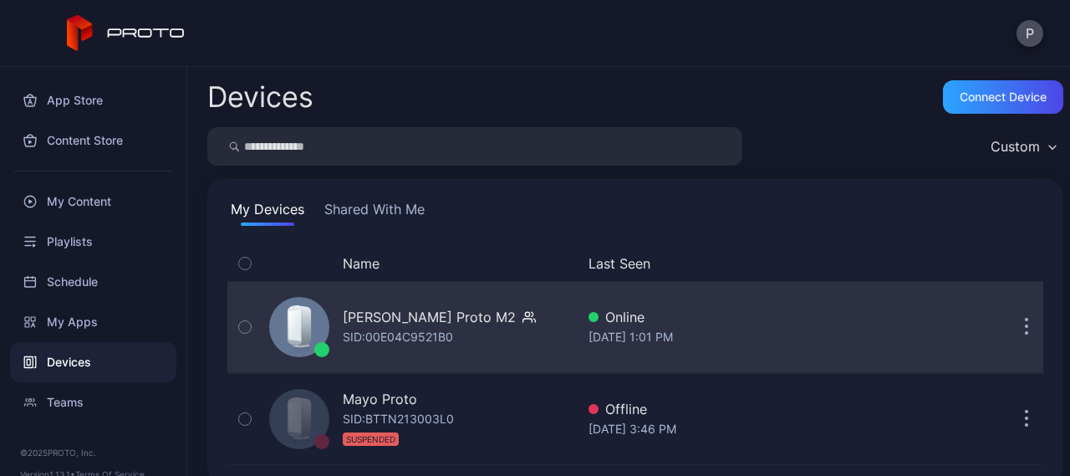
click at [1010, 320] on button "button" at bounding box center [1026, 326] width 33 height 33
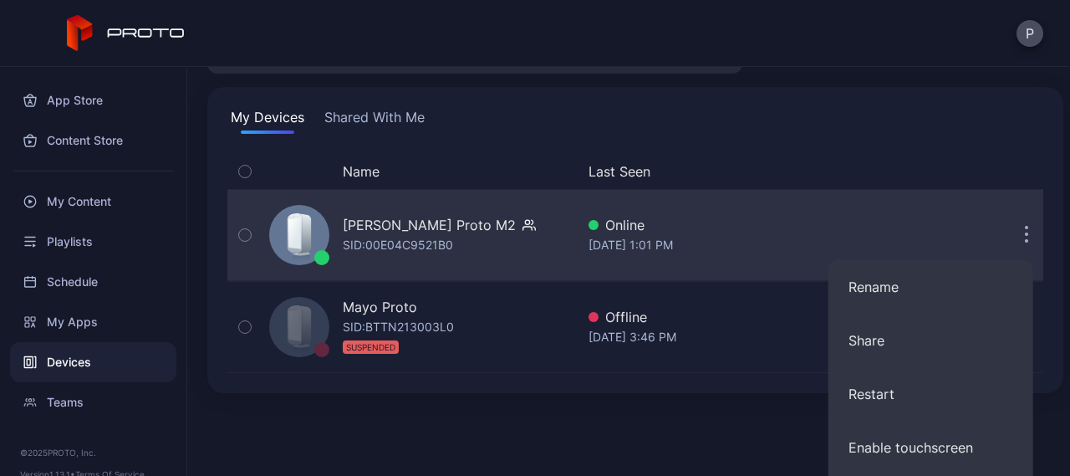
scroll to position [21, 0]
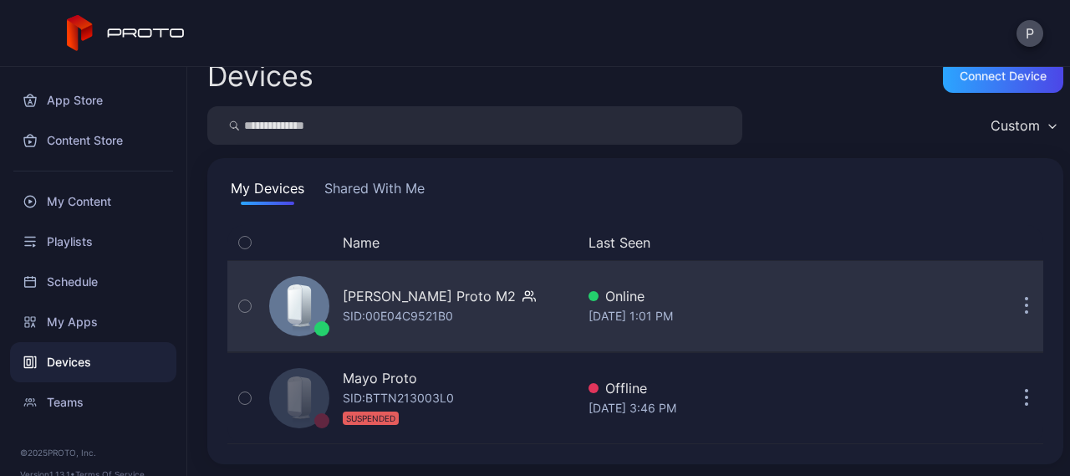
click at [247, 232] on div "Name Last Seen Peter Pallagi's Proto M2 SID: 00E04C9521B0 Online Sep 30, 2025 a…" at bounding box center [635, 334] width 816 height 219
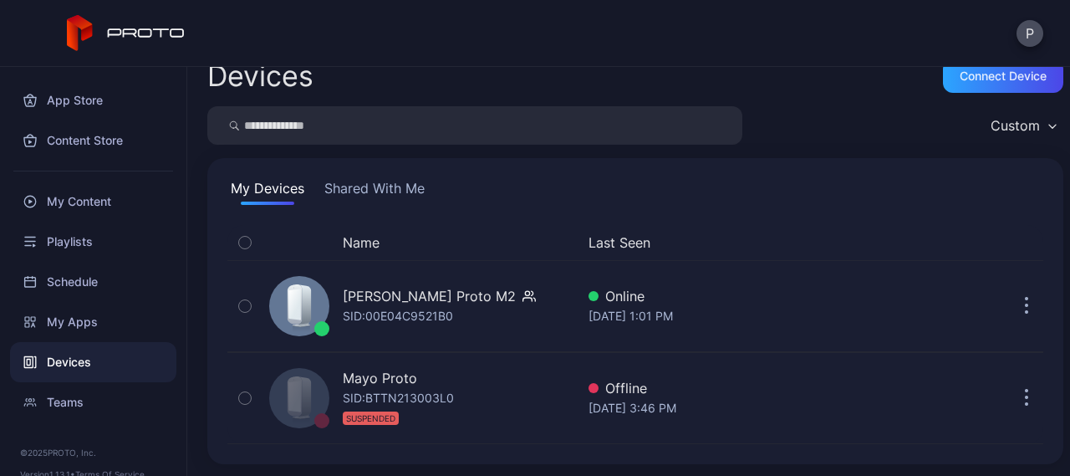
click at [384, 181] on button "Shared With Me" at bounding box center [374, 191] width 107 height 27
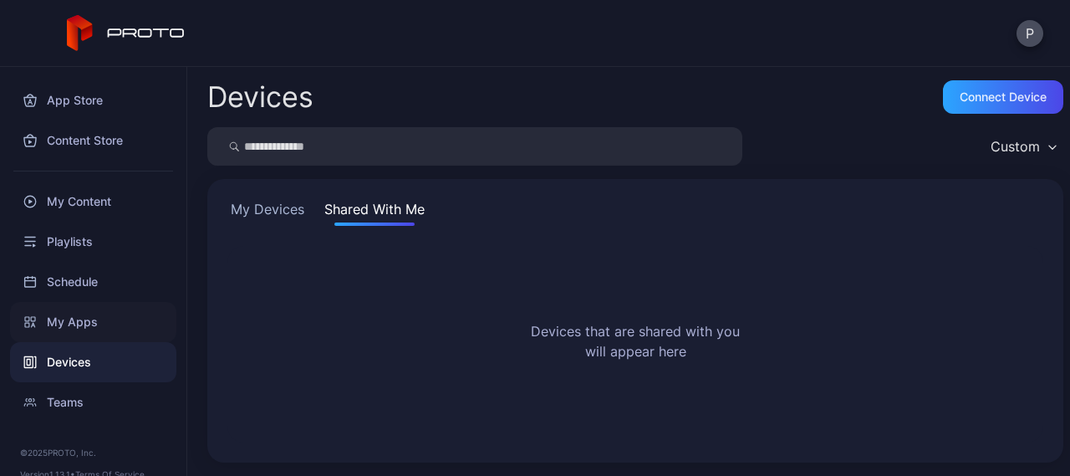
click at [61, 325] on div "My Apps" at bounding box center [93, 322] width 166 height 40
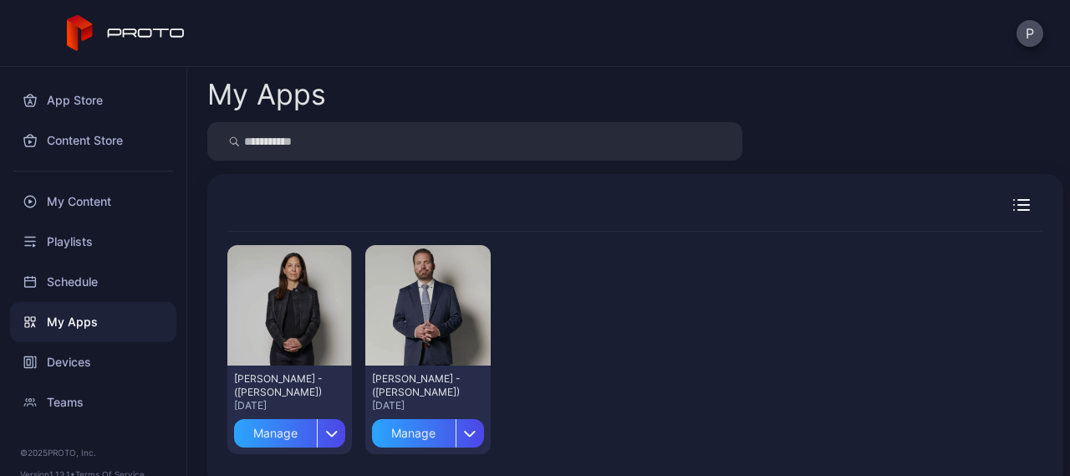
click at [1013, 201] on icon "button" at bounding box center [1021, 205] width 17 height 12
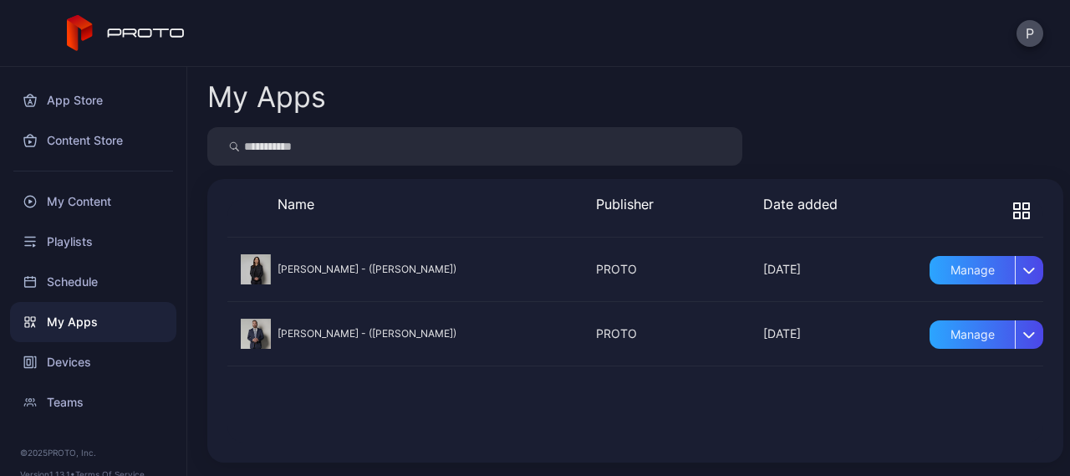
click at [1023, 203] on icon "button" at bounding box center [1026, 206] width 6 height 6
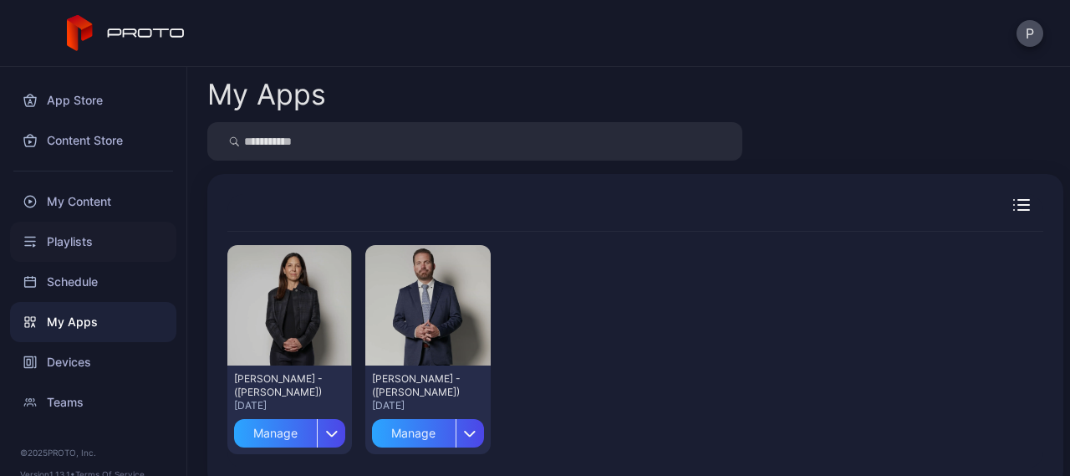
click at [47, 241] on div "Playlists" at bounding box center [93, 241] width 166 height 40
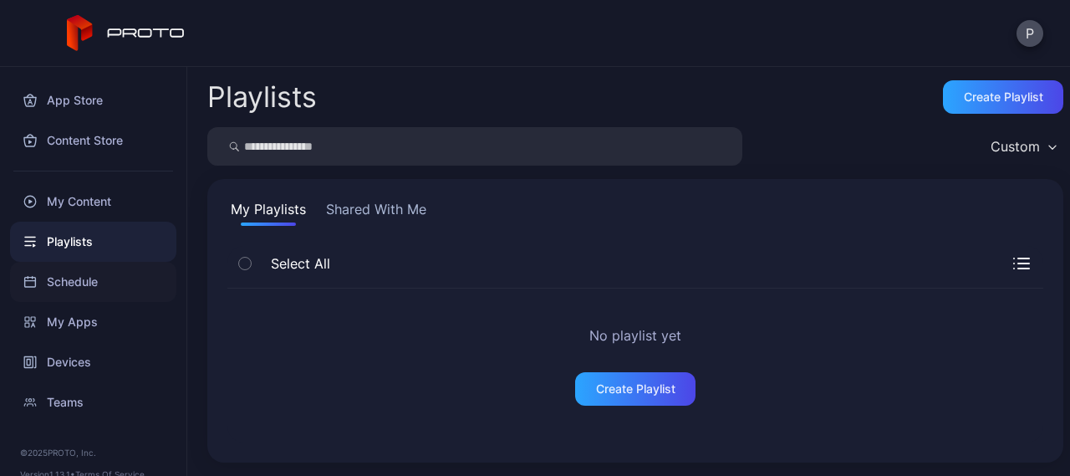
click at [73, 285] on div "Schedule" at bounding box center [93, 282] width 166 height 40
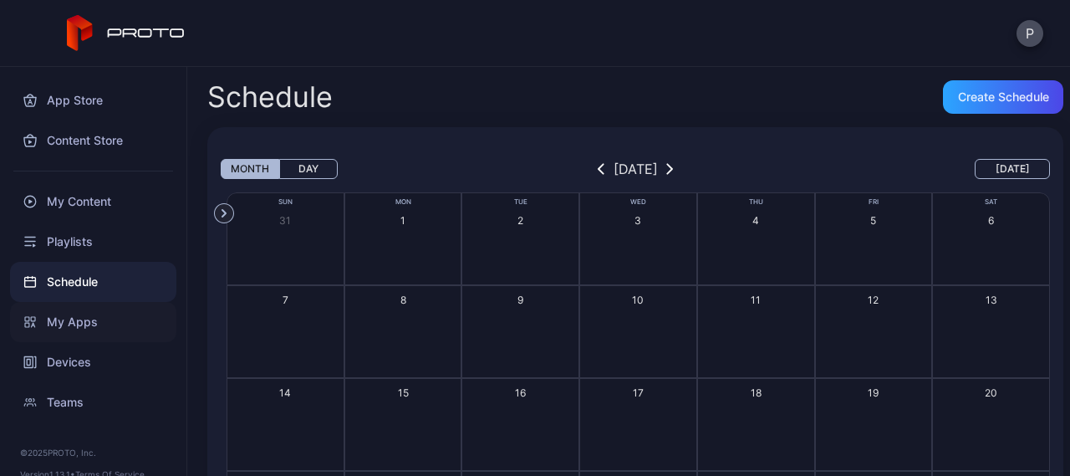
click at [97, 321] on div "My Apps" at bounding box center [93, 322] width 166 height 40
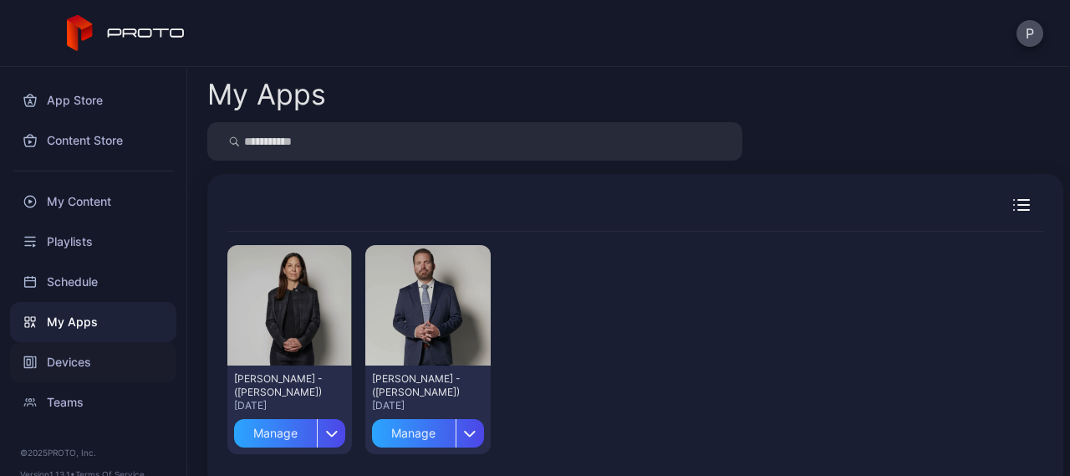
click at [97, 364] on div "Devices" at bounding box center [93, 362] width 166 height 40
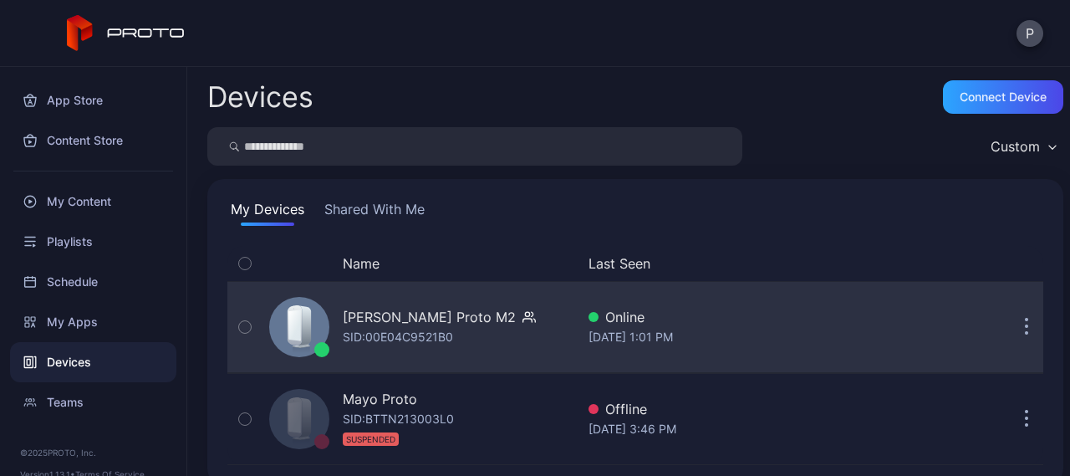
click at [247, 327] on icon "button" at bounding box center [245, 327] width 12 height 18
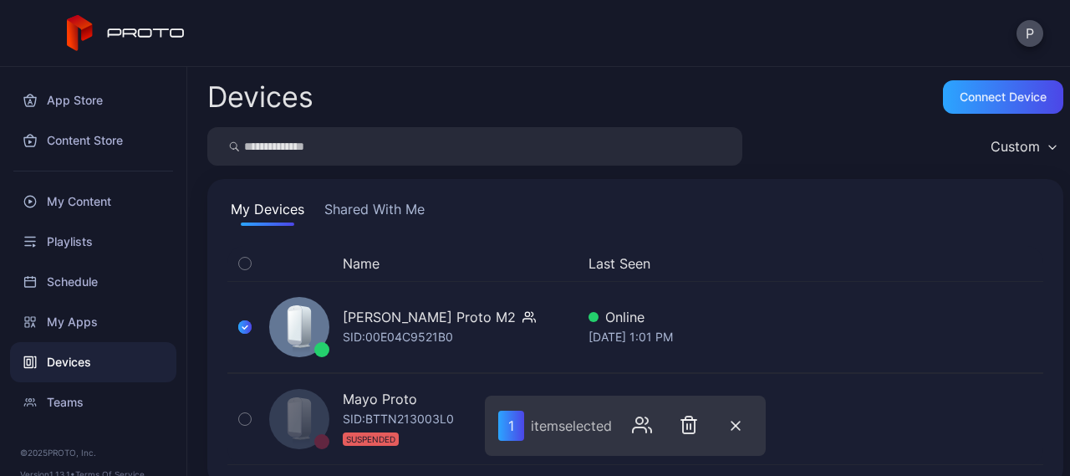
click at [381, 215] on button "Shared With Me" at bounding box center [374, 212] width 107 height 27
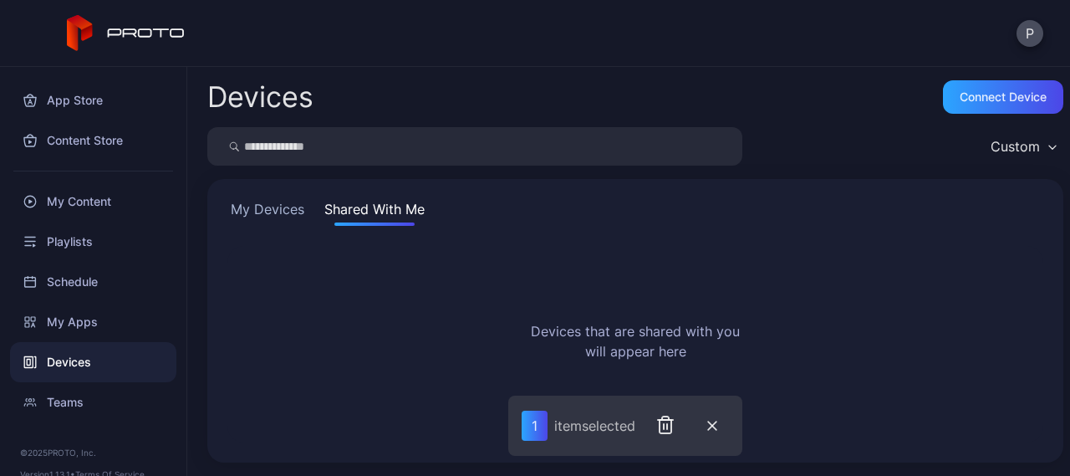
click at [267, 211] on button "My Devices" at bounding box center [267, 212] width 80 height 27
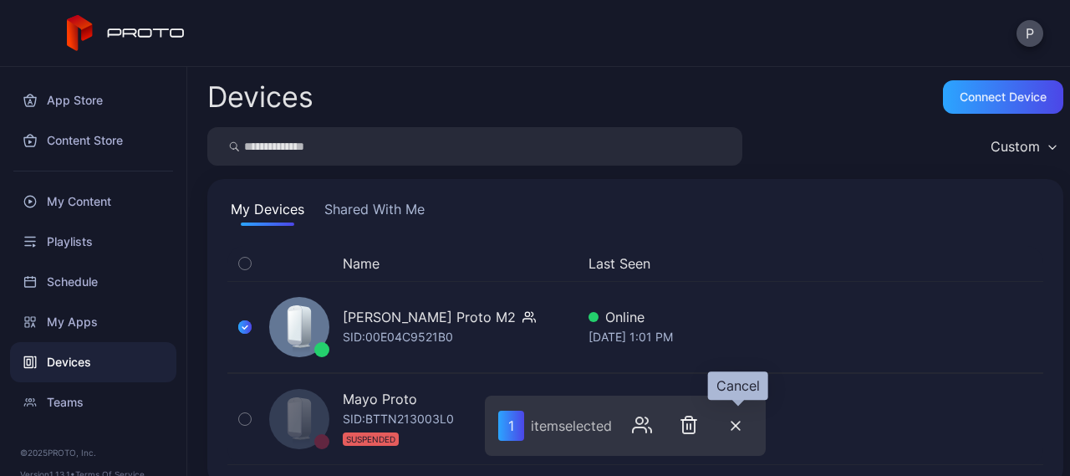
click at [734, 420] on icon "button" at bounding box center [735, 425] width 10 height 10
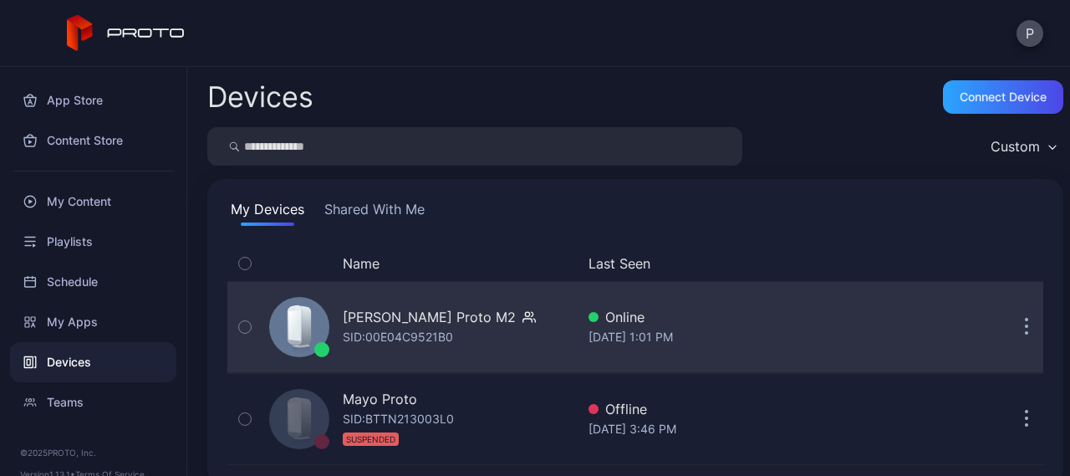
click at [1025, 327] on icon "button" at bounding box center [1026, 328] width 3 height 3
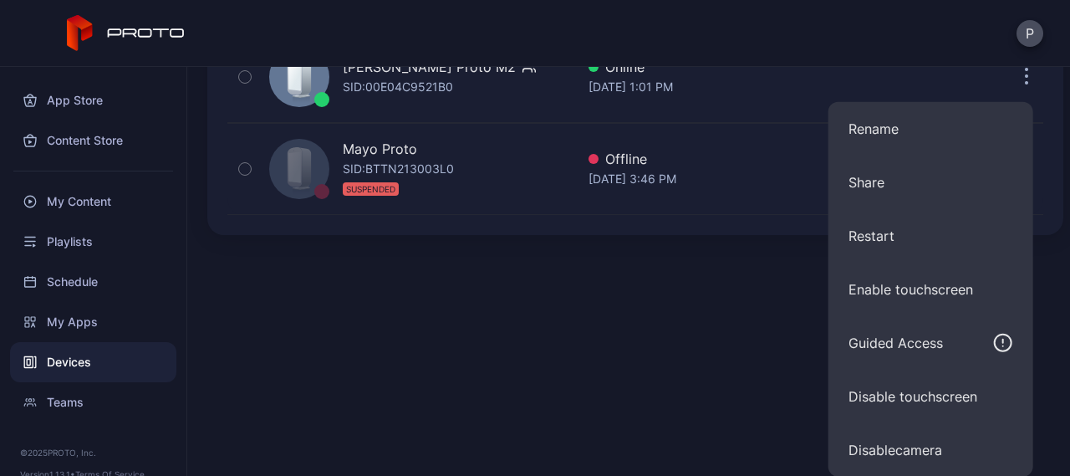
scroll to position [21, 0]
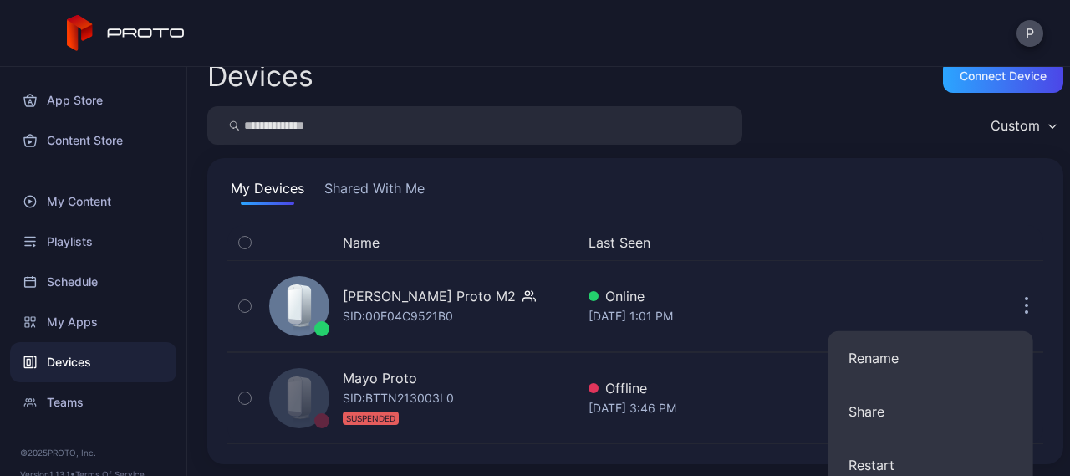
click at [635, 364] on div "Devices Connect device Custom My Devices Shared With Me Name Last Seen Peter Pa…" at bounding box center [628, 271] width 883 height 409
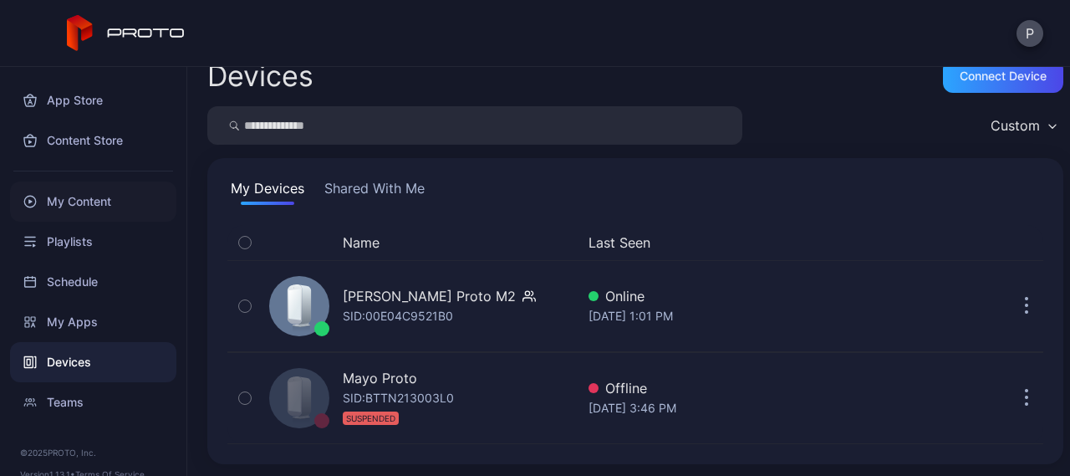
click at [107, 208] on div "My Content" at bounding box center [93, 201] width 166 height 40
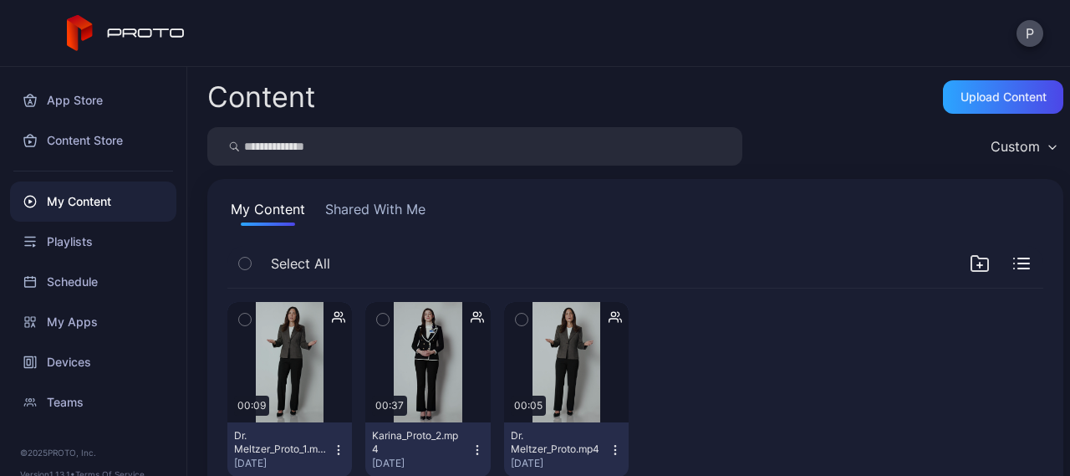
click at [404, 208] on button "Shared With Me" at bounding box center [375, 212] width 107 height 27
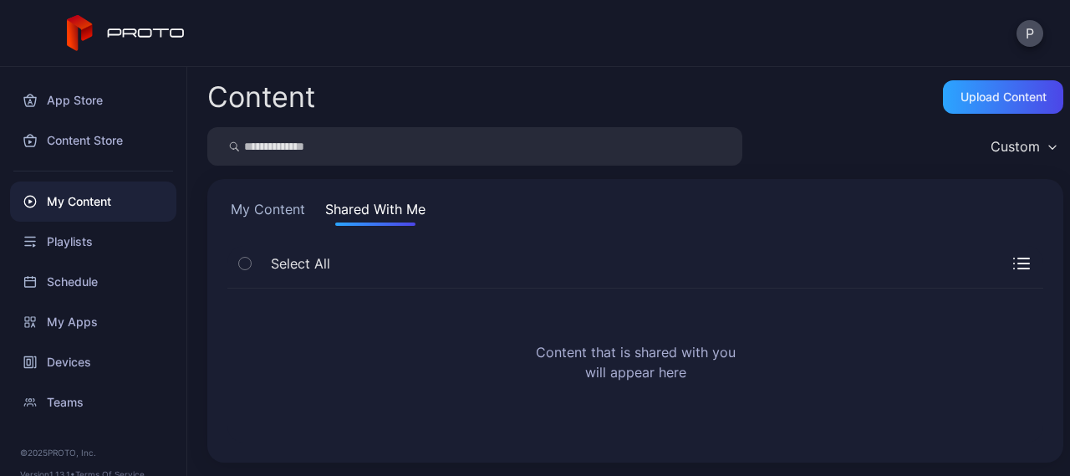
click at [281, 205] on button "My Content" at bounding box center [267, 212] width 81 height 27
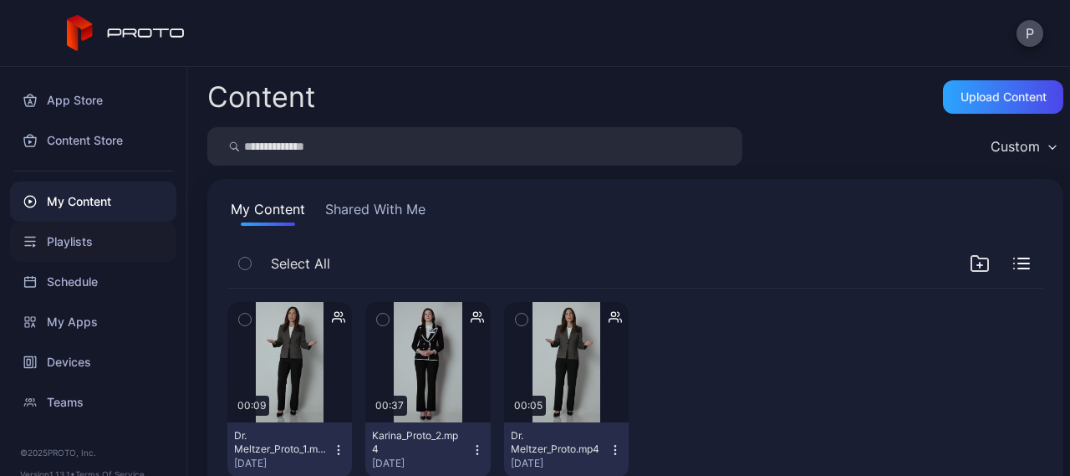
click at [55, 237] on div "Playlists" at bounding box center [93, 241] width 166 height 40
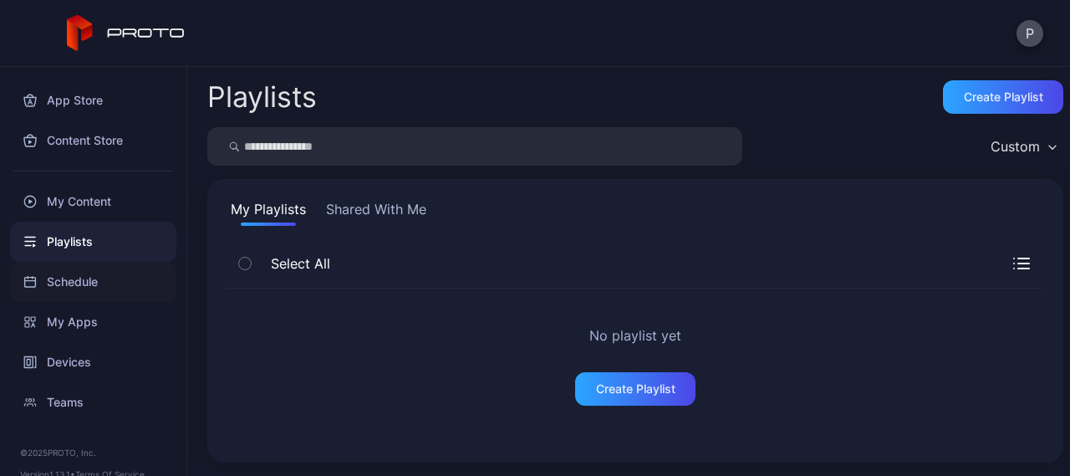
scroll to position [23, 0]
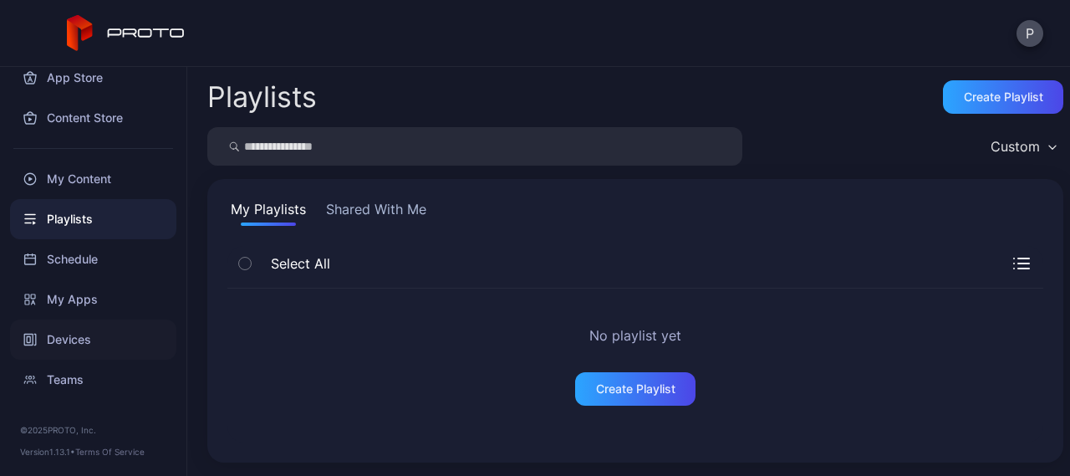
click at [118, 338] on div "Devices" at bounding box center [93, 339] width 166 height 40
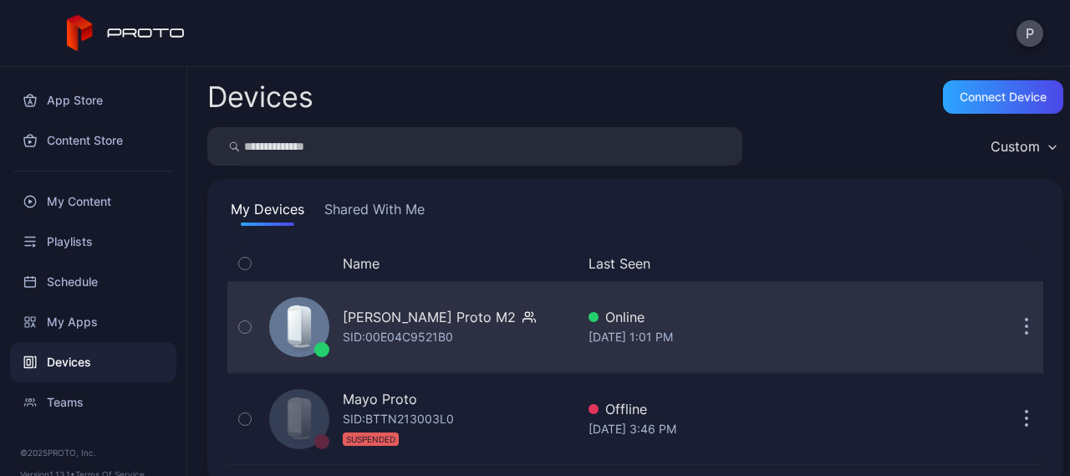
click at [242, 324] on icon "button" at bounding box center [245, 327] width 12 height 18
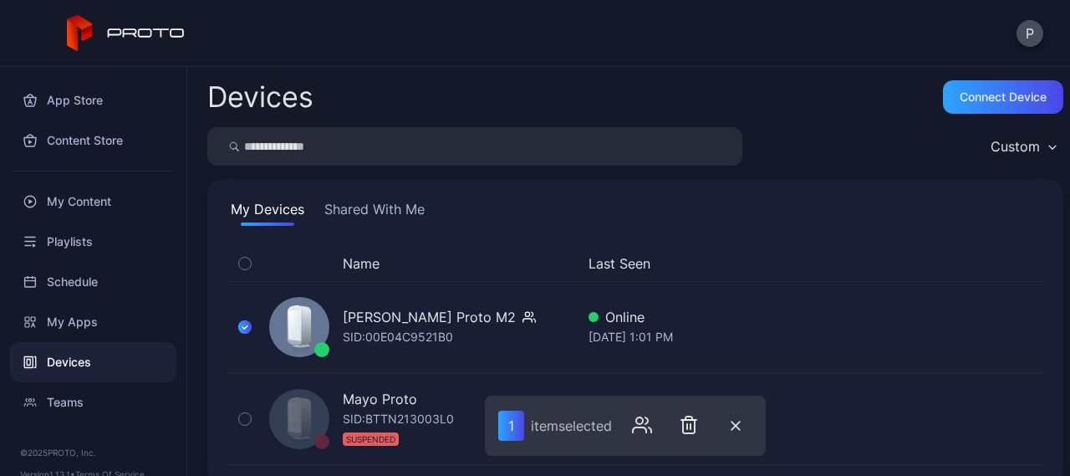
click at [374, 203] on button "Shared With Me" at bounding box center [374, 212] width 107 height 27
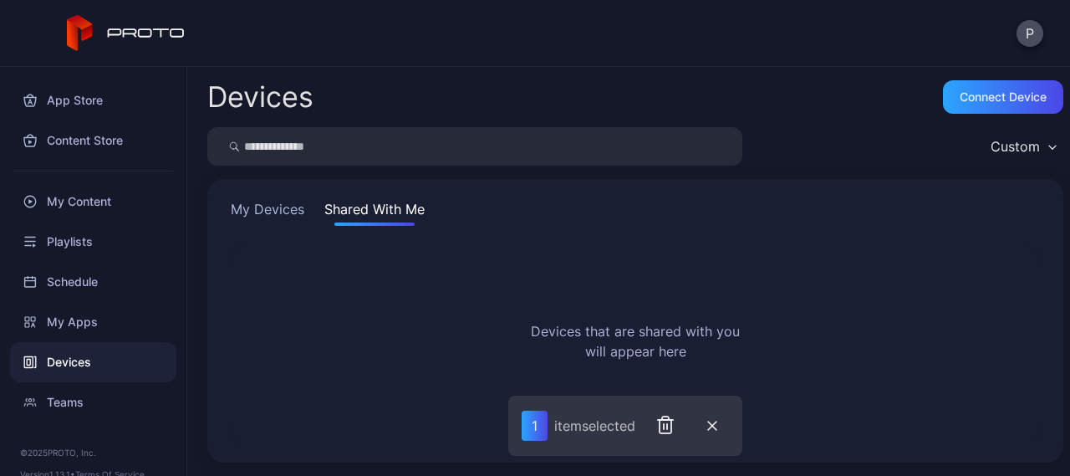
click at [264, 203] on button "My Devices" at bounding box center [267, 212] width 80 height 27
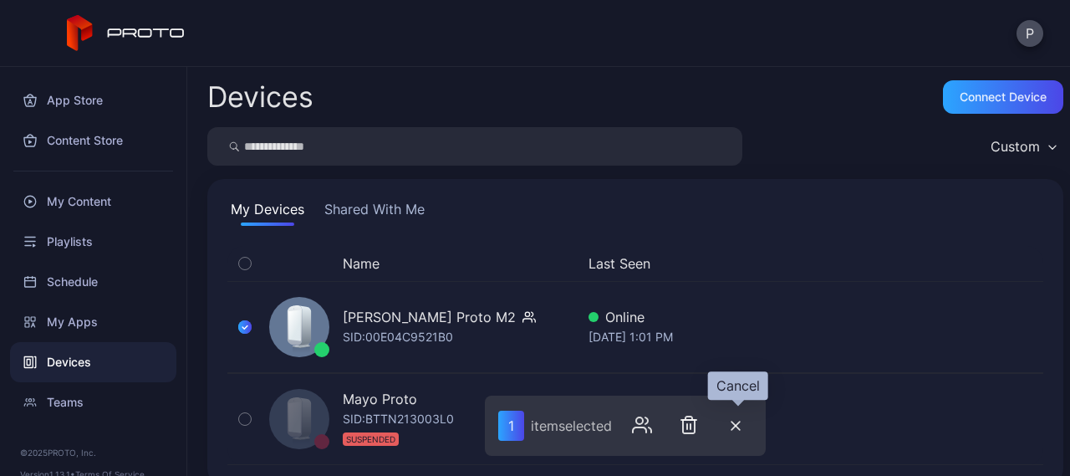
click at [747, 427] on button "button" at bounding box center [735, 425] width 33 height 35
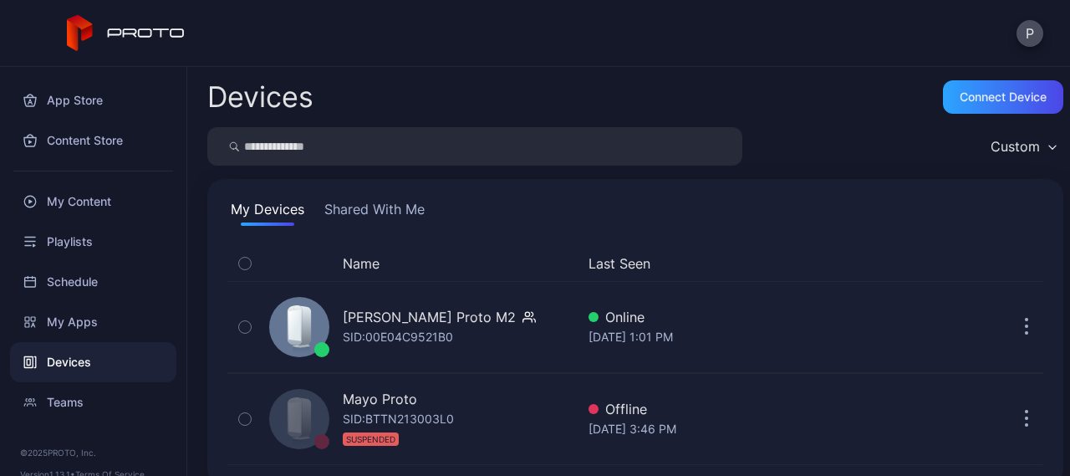
scroll to position [21, 0]
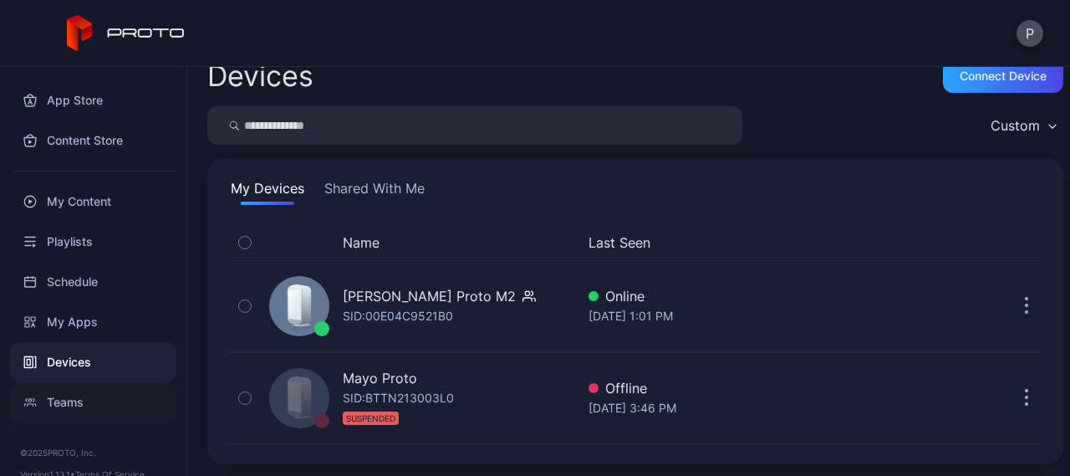
click at [70, 398] on div "Teams" at bounding box center [93, 402] width 166 height 40
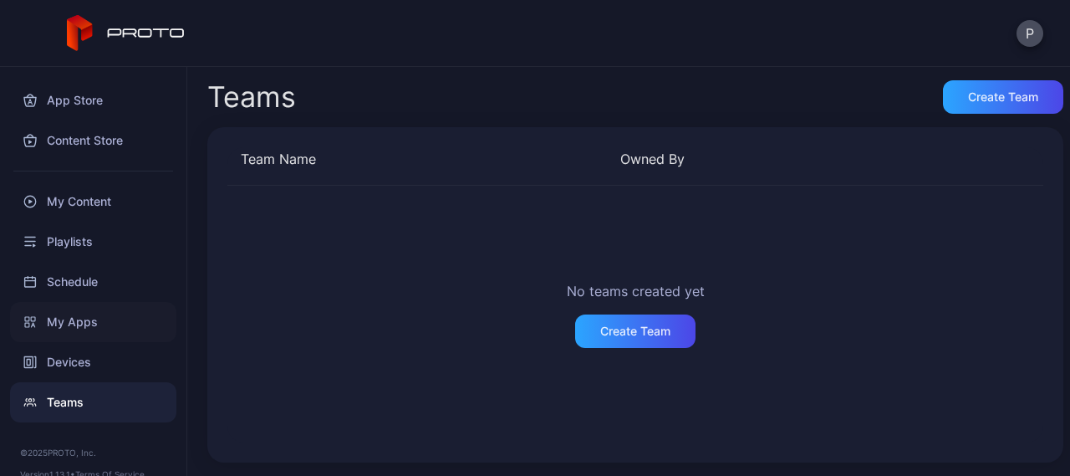
click at [70, 317] on div "My Apps" at bounding box center [93, 322] width 166 height 40
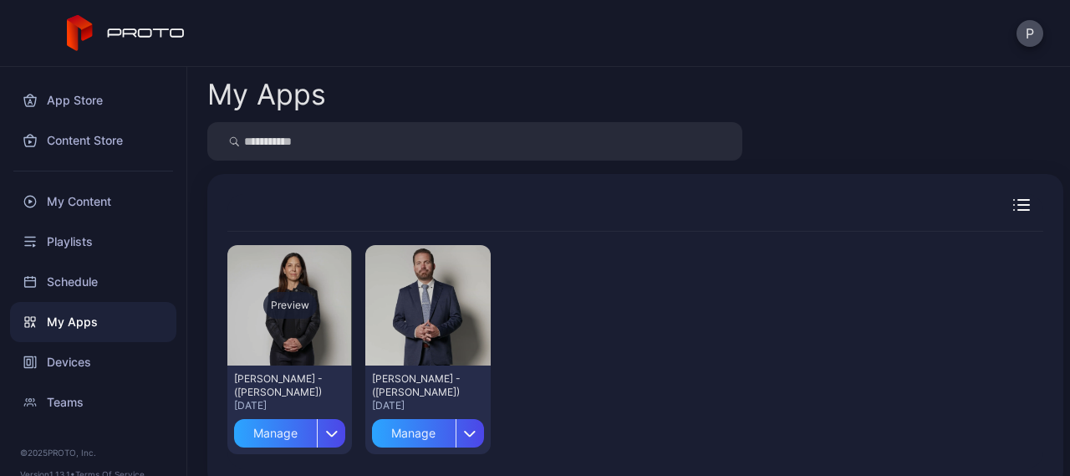
click at [294, 340] on div "Preview" at bounding box center [289, 305] width 125 height 120
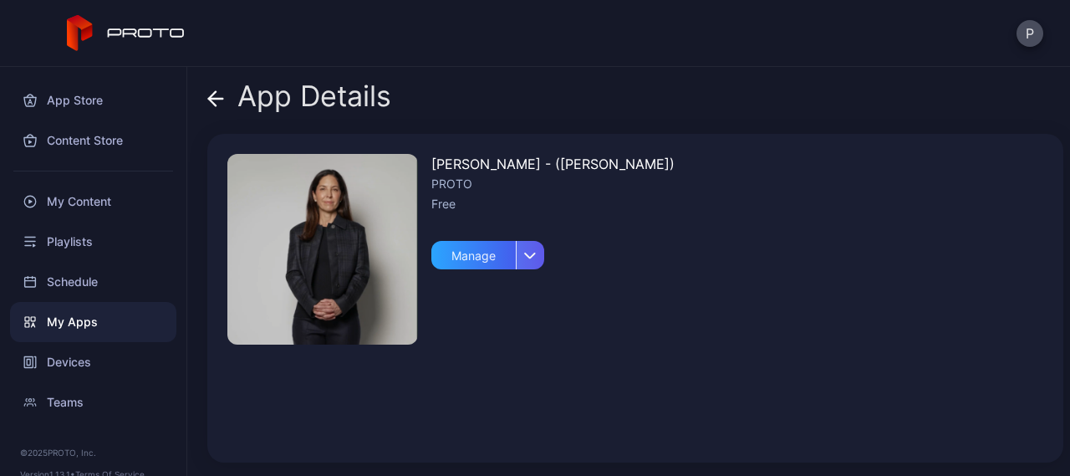
click at [532, 246] on div "button" at bounding box center [530, 255] width 28 height 28
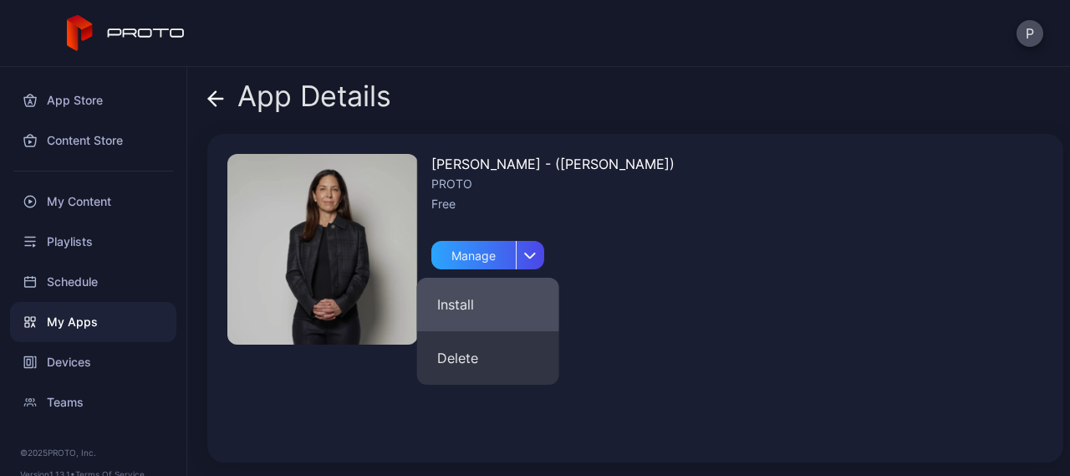
click at [471, 293] on button "Install" at bounding box center [488, 303] width 142 height 53
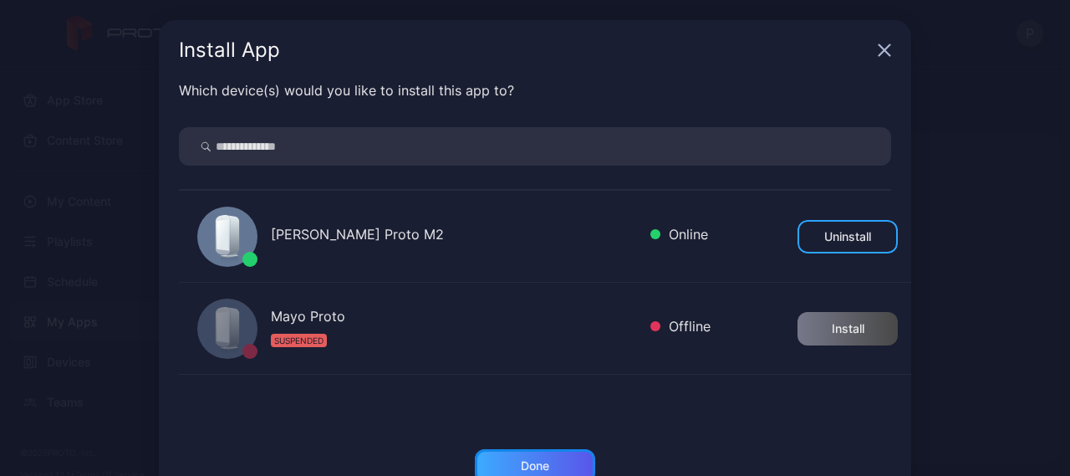
click at [503, 457] on div "Done" at bounding box center [535, 465] width 120 height 33
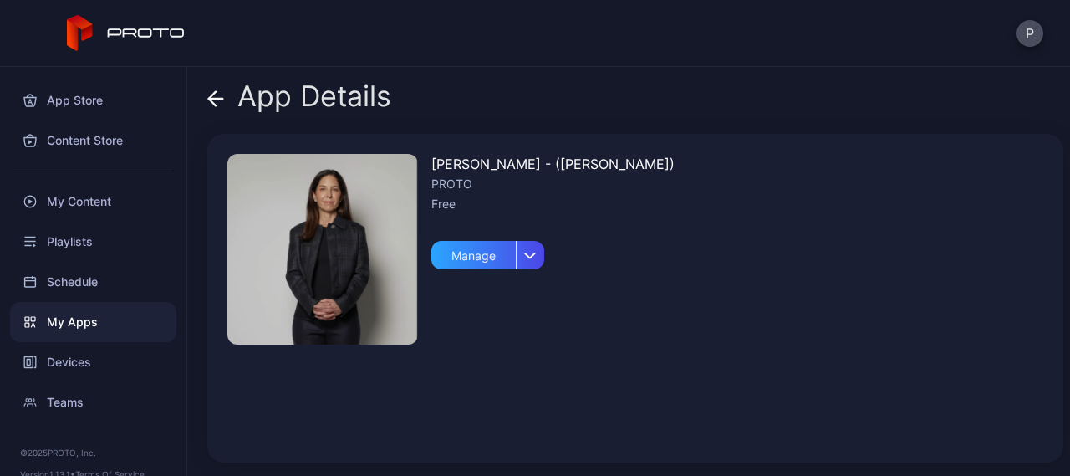
click at [213, 94] on icon at bounding box center [212, 98] width 7 height 14
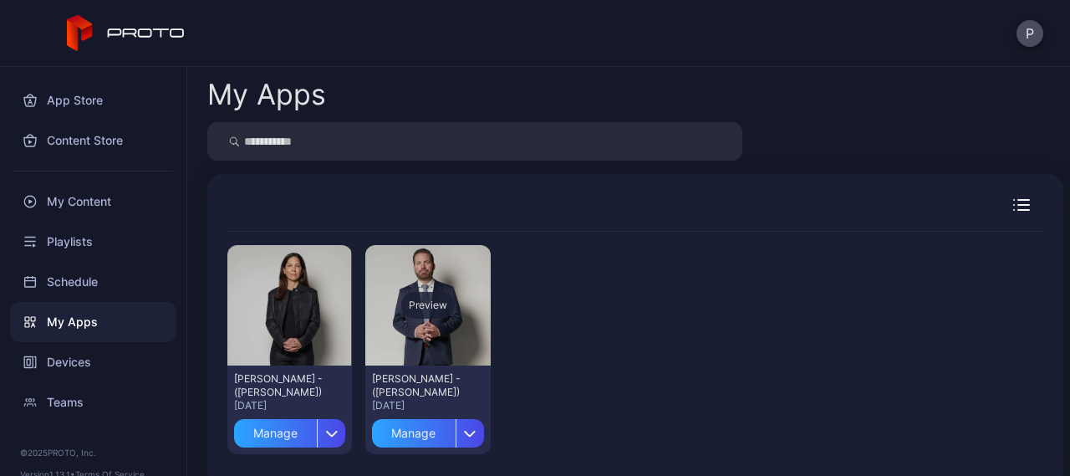
click at [423, 350] on div "Preview" at bounding box center [427, 305] width 125 height 120
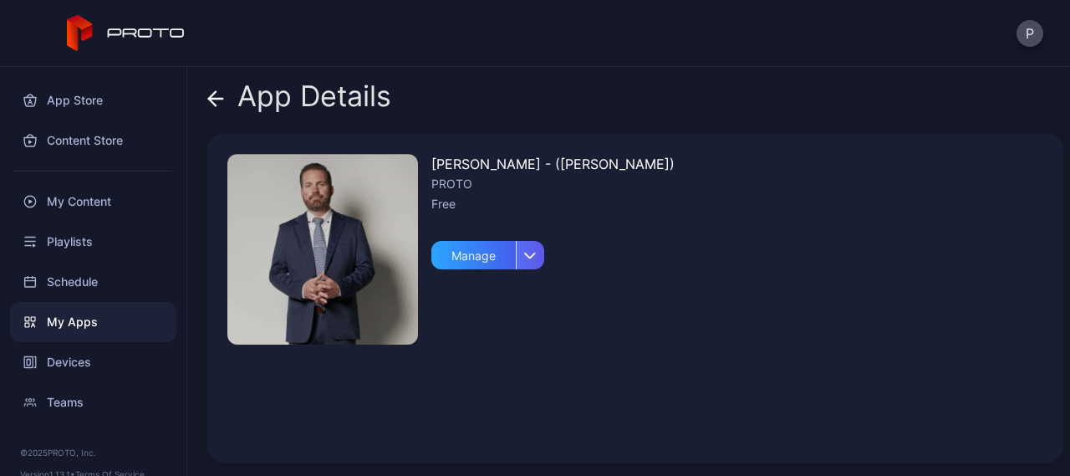
click at [526, 263] on div "button" at bounding box center [530, 255] width 28 height 28
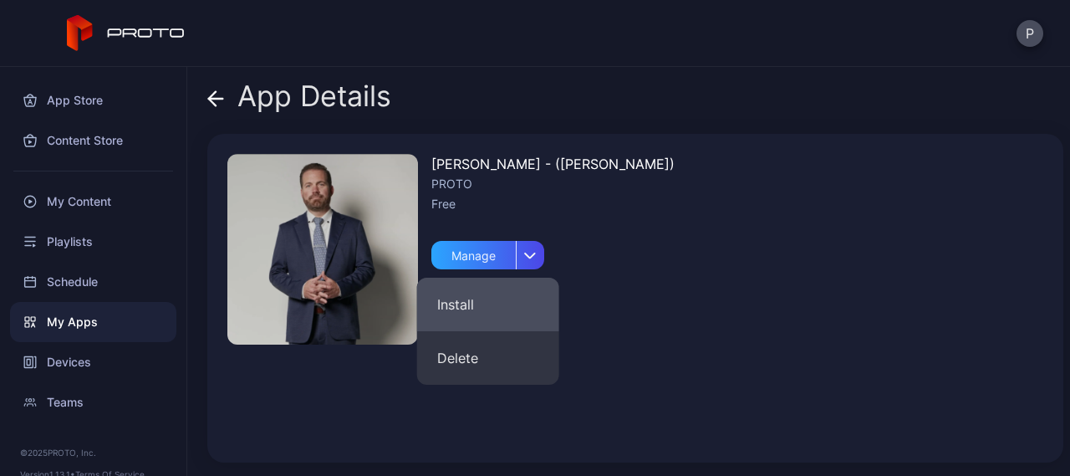
click at [465, 304] on button "Install" at bounding box center [488, 303] width 142 height 53
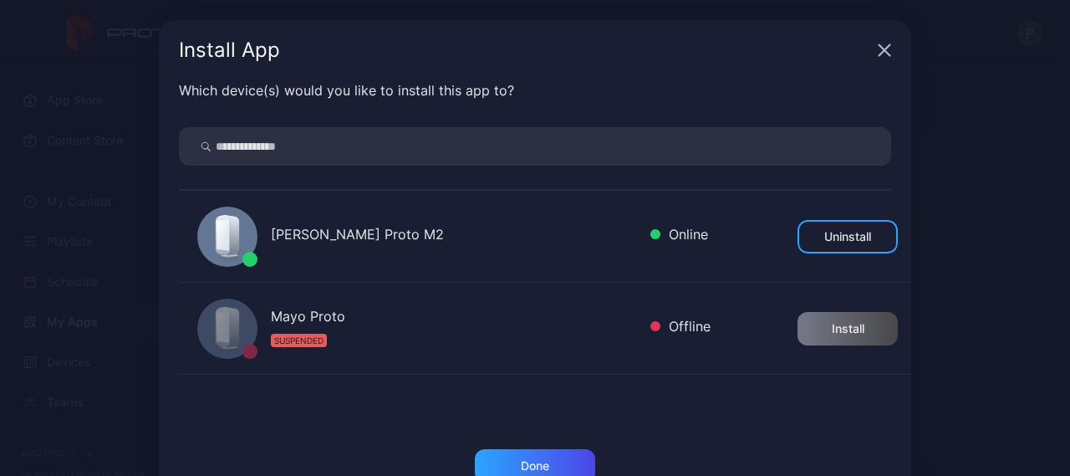
click at [311, 242] on div "[PERSON_NAME] Proto M2" at bounding box center [454, 236] width 366 height 24
click at [344, 231] on div "[PERSON_NAME] Proto M2" at bounding box center [454, 236] width 366 height 24
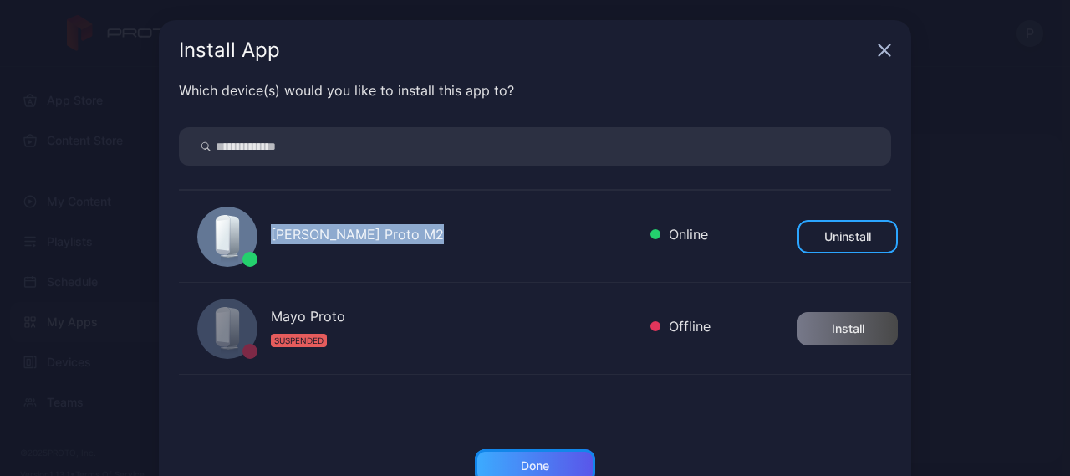
click at [530, 454] on div "Done" at bounding box center [535, 465] width 120 height 33
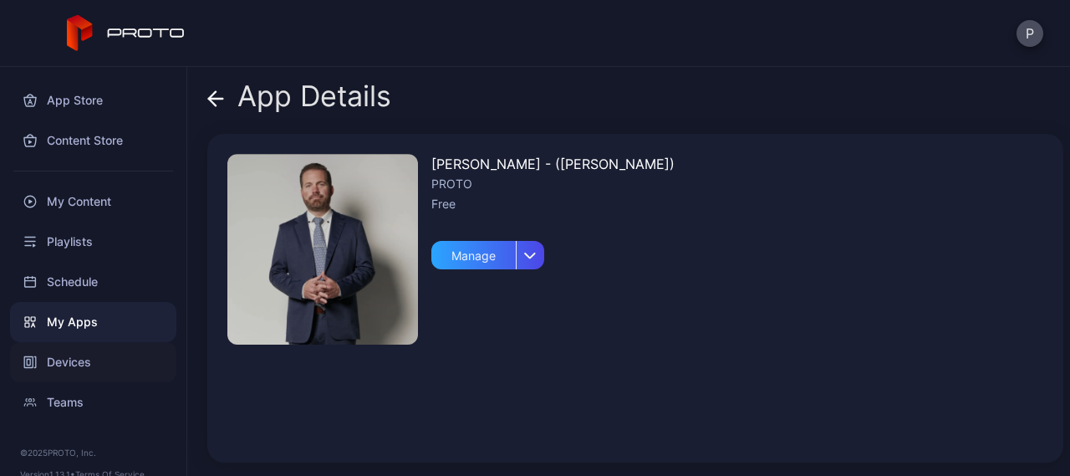
click at [79, 348] on div "Devices" at bounding box center [93, 362] width 166 height 40
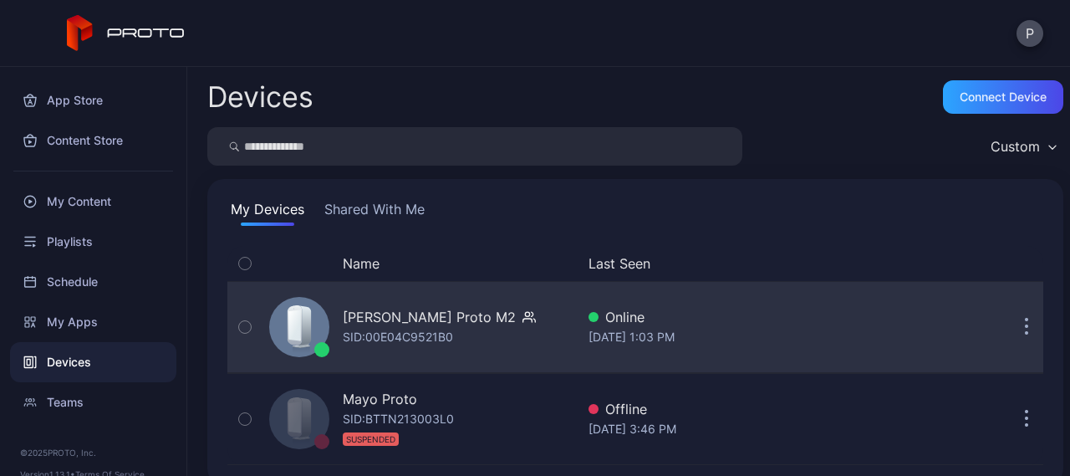
click at [368, 325] on div "[PERSON_NAME] Proto M2" at bounding box center [429, 317] width 173 height 20
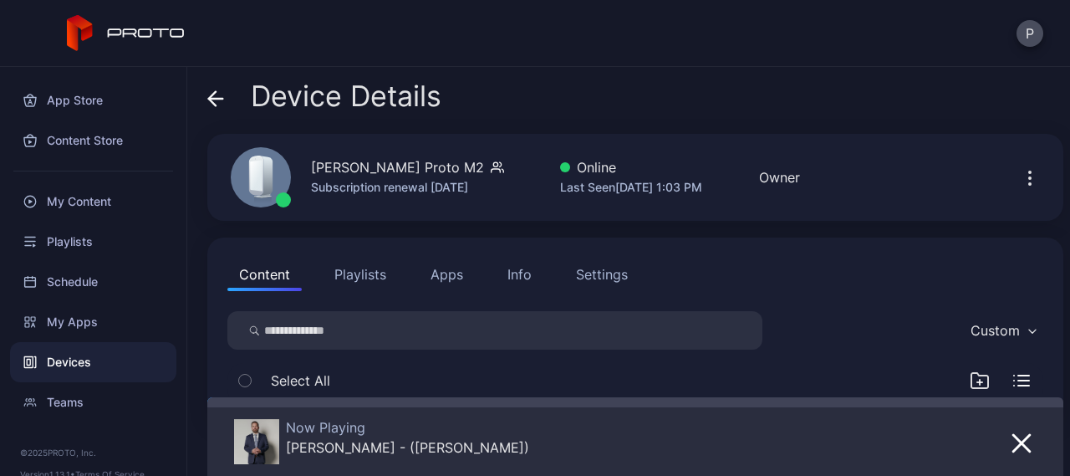
click at [448, 280] on button "Apps" at bounding box center [447, 273] width 56 height 33
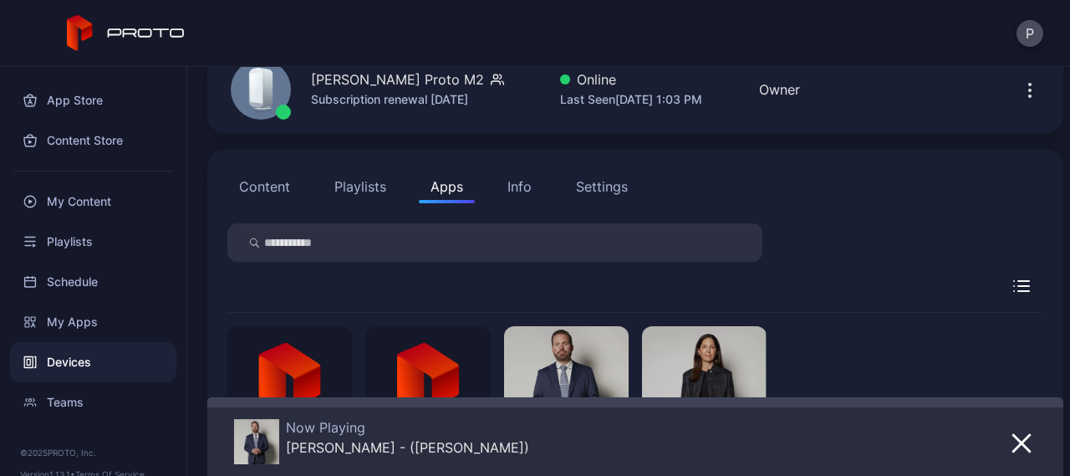
scroll to position [84, 0]
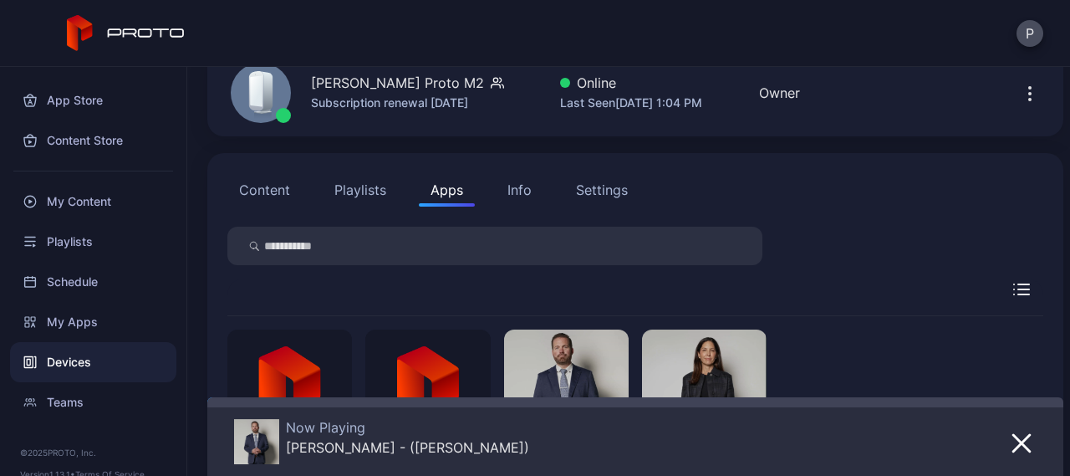
click at [278, 195] on button "Content" at bounding box center [264, 189] width 74 height 33
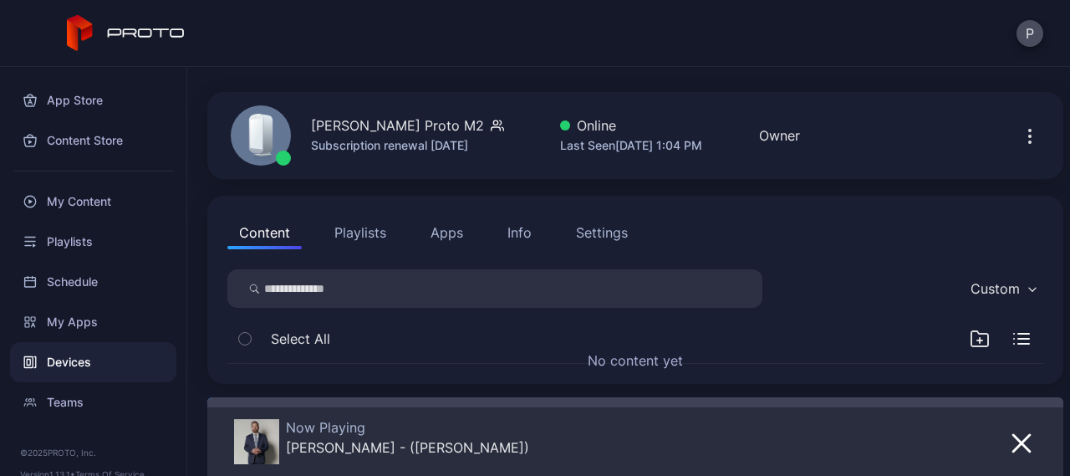
scroll to position [41, 0]
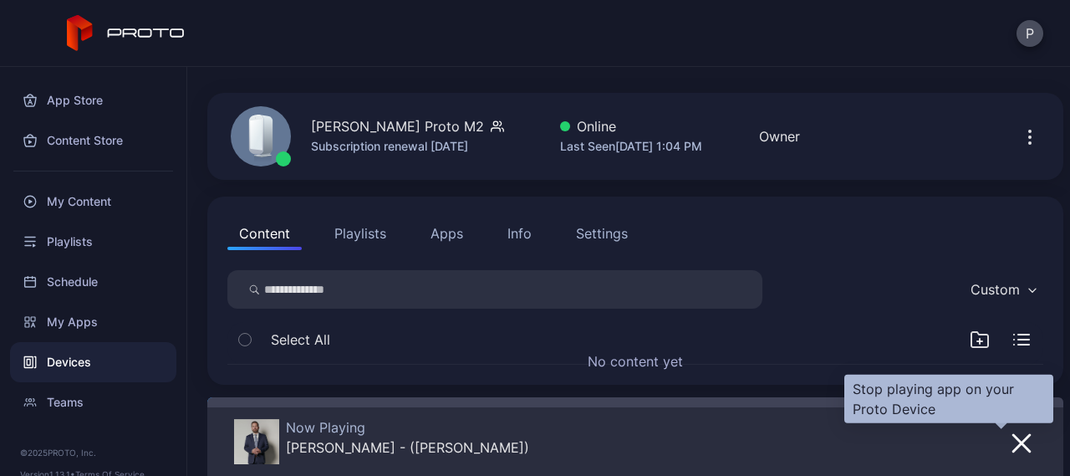
click at [1013, 440] on icon "button" at bounding box center [1021, 443] width 17 height 17
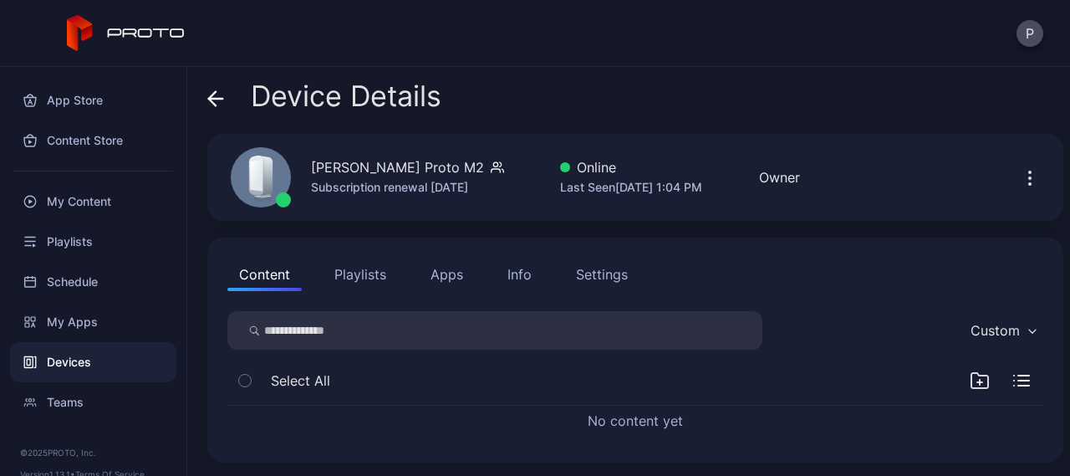
scroll to position [0, 0]
click at [450, 271] on button "Apps" at bounding box center [447, 273] width 56 height 33
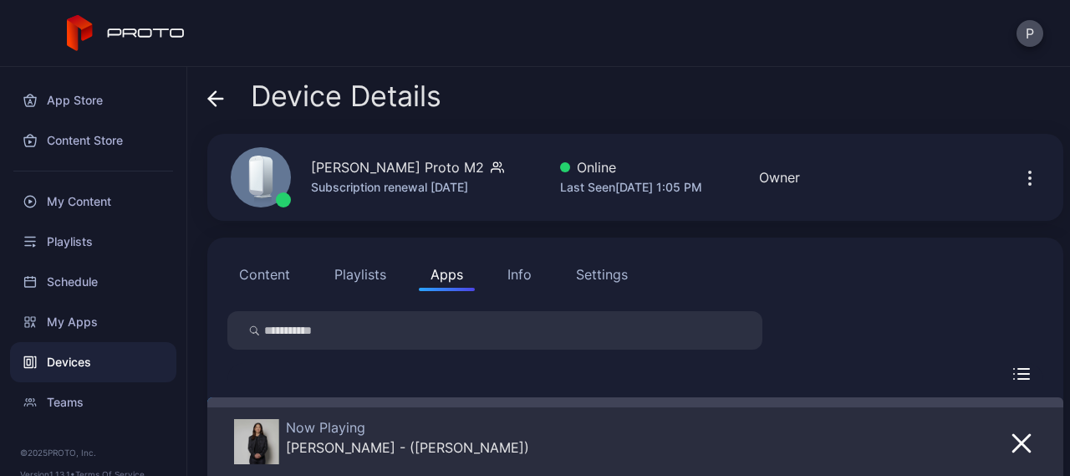
click at [674, 449] on div "Now Playing Dr. Meltzer - (Mayo)" at bounding box center [581, 442] width 694 height 47
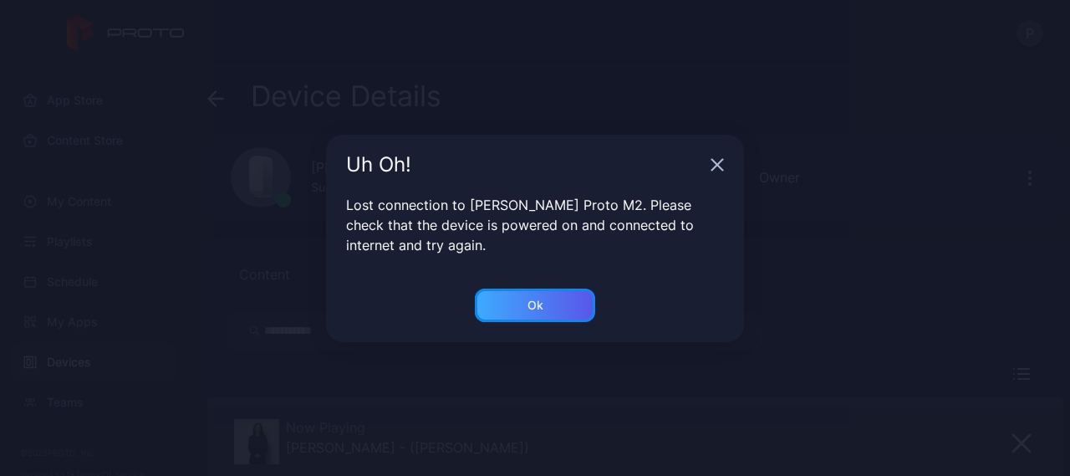
click at [524, 308] on div "Ok" at bounding box center [535, 304] width 120 height 33
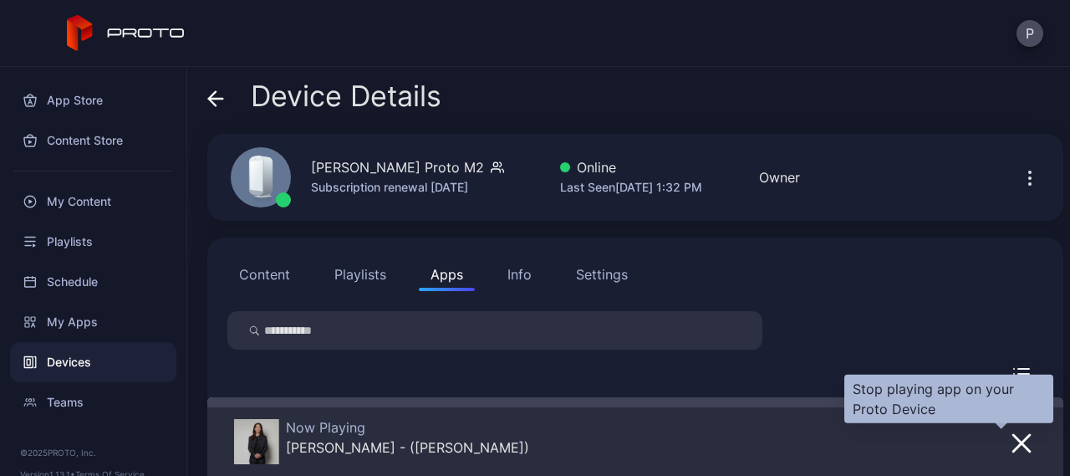
click at [1011, 447] on icon "button" at bounding box center [1021, 443] width 20 height 20
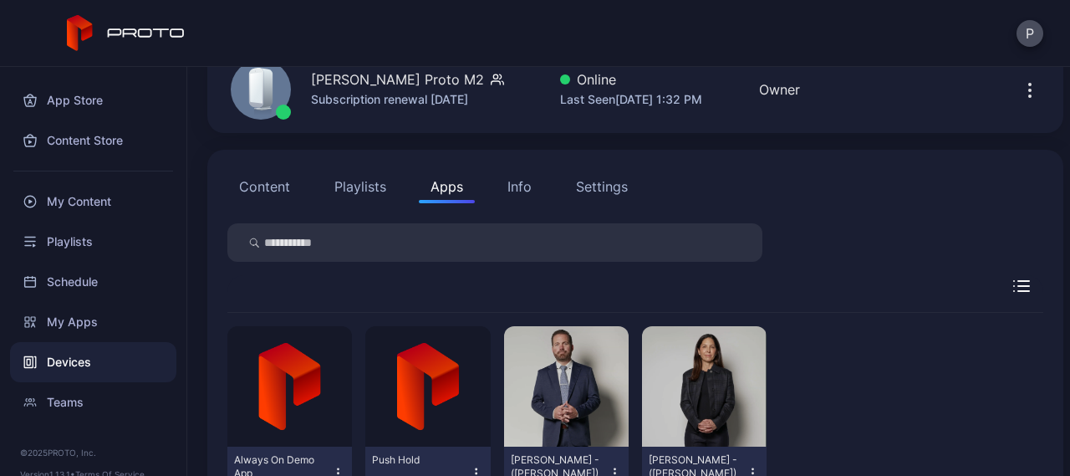
scroll to position [89, 0]
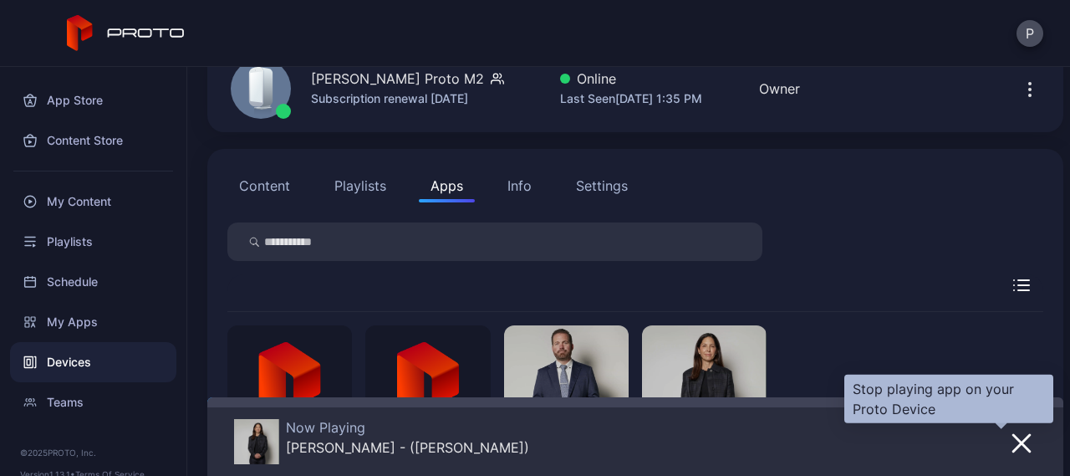
click at [1006, 431] on button "button" at bounding box center [1021, 441] width 30 height 23
click at [1013, 436] on icon "button" at bounding box center [1021, 443] width 17 height 17
click at [1011, 443] on icon "button" at bounding box center [1021, 443] width 20 height 20
click at [1013, 441] on icon "button" at bounding box center [1021, 443] width 17 height 17
